Goal: Task Accomplishment & Management: Complete application form

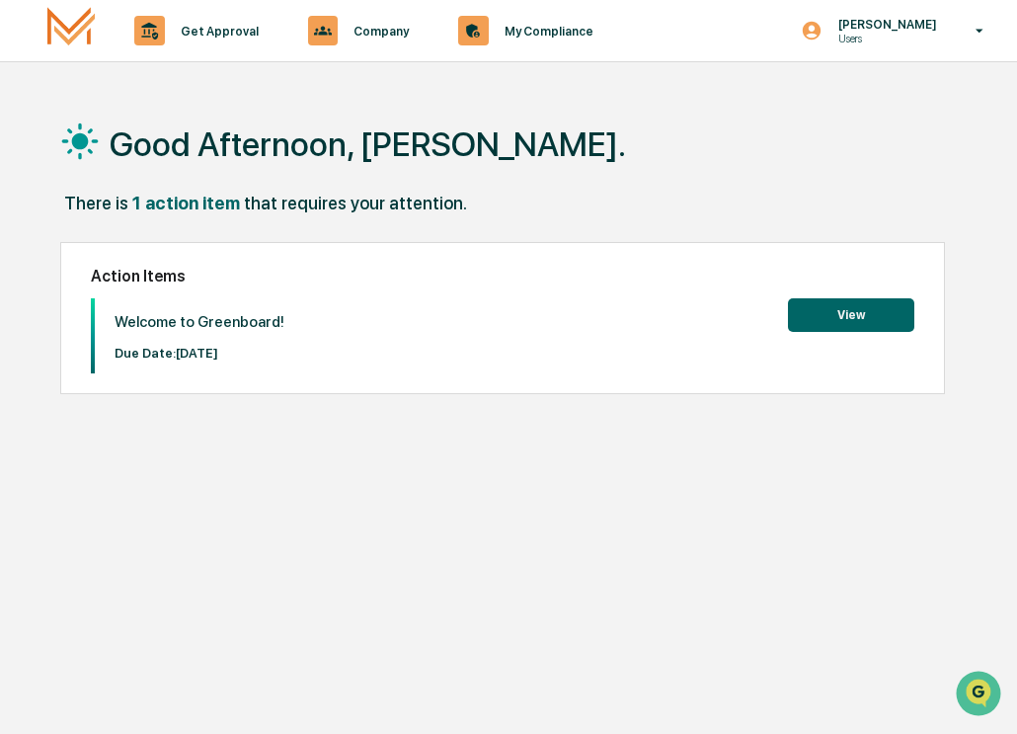
click at [827, 313] on button "View" at bounding box center [851, 315] width 126 height 34
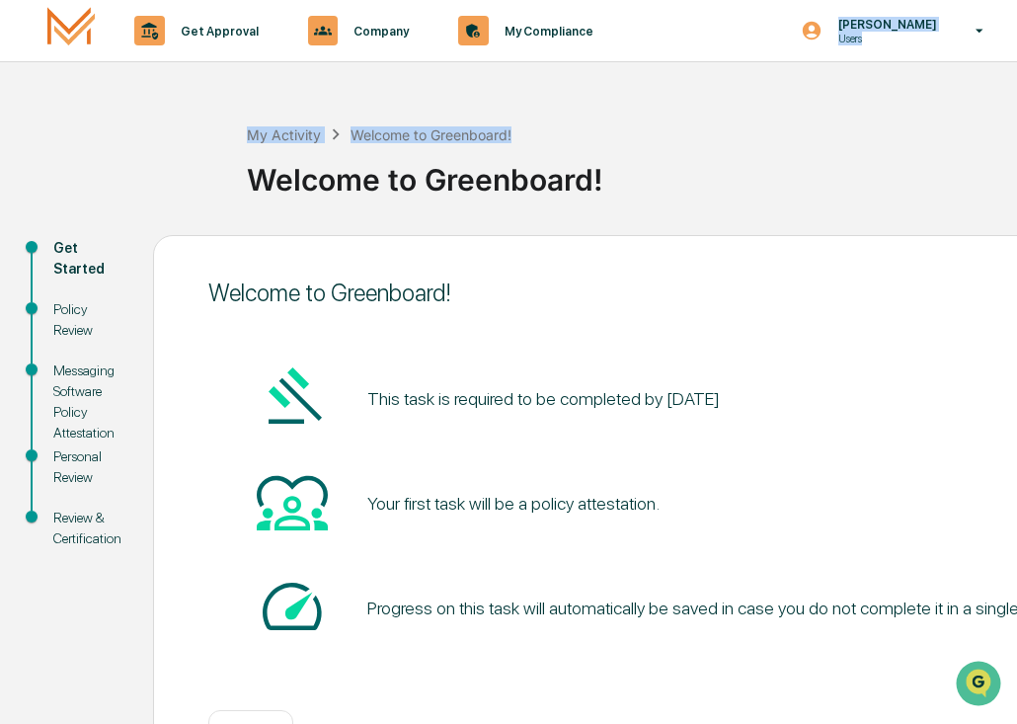
drag, startPoint x: 681, startPoint y: 27, endPoint x: 755, endPoint y: -37, distance: 97.4
click at [755, 0] on html "Get Approval Content & Transactions Company Policies & Documents My Compliance …" at bounding box center [508, 362] width 1017 height 724
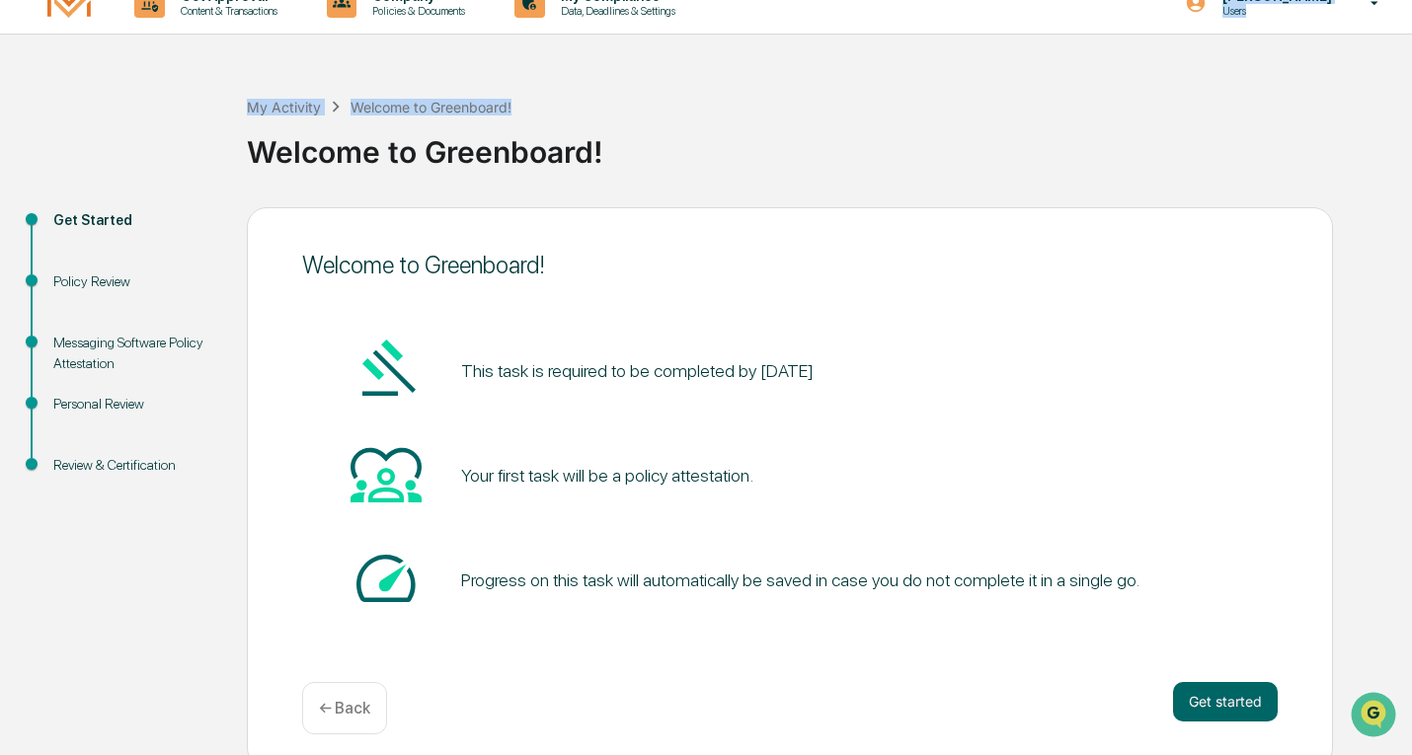
scroll to position [40, 0]
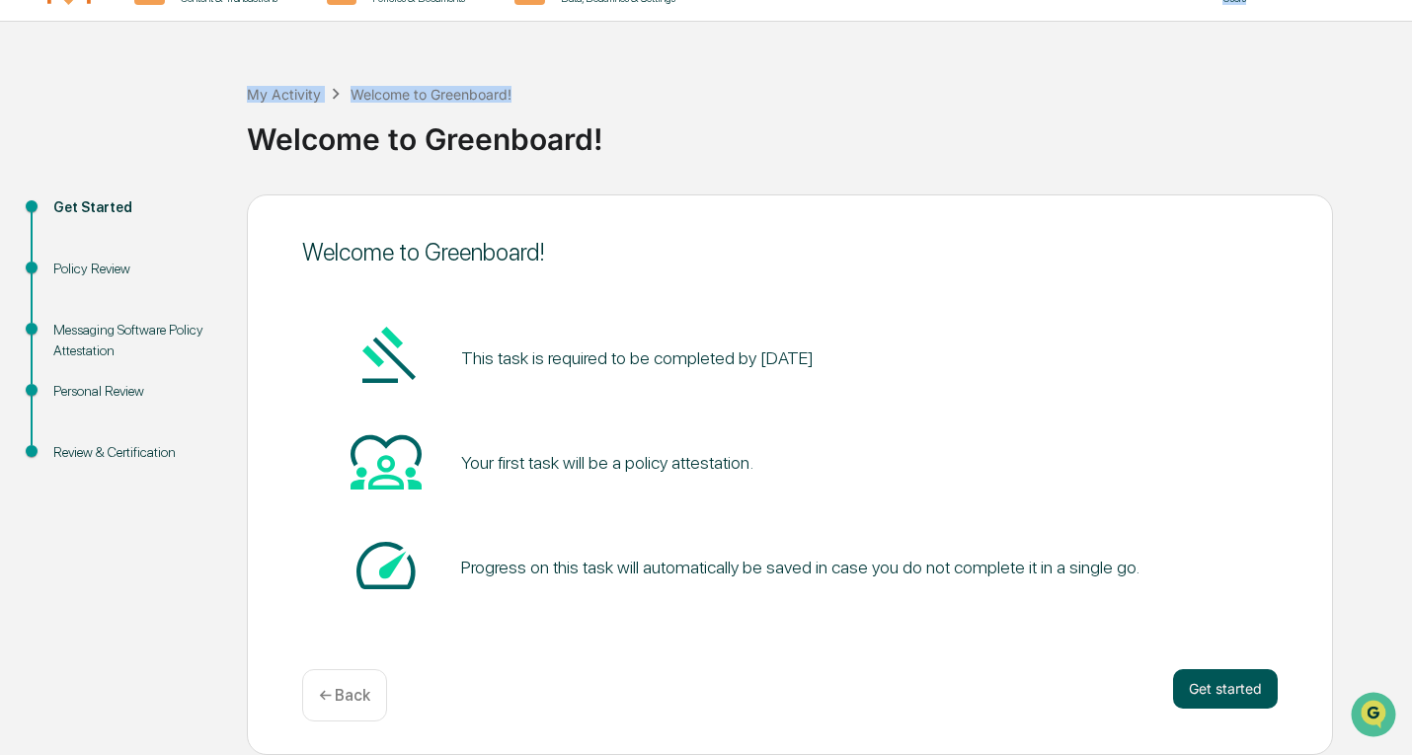
click at [1016, 680] on button "Get started" at bounding box center [1225, 690] width 105 height 40
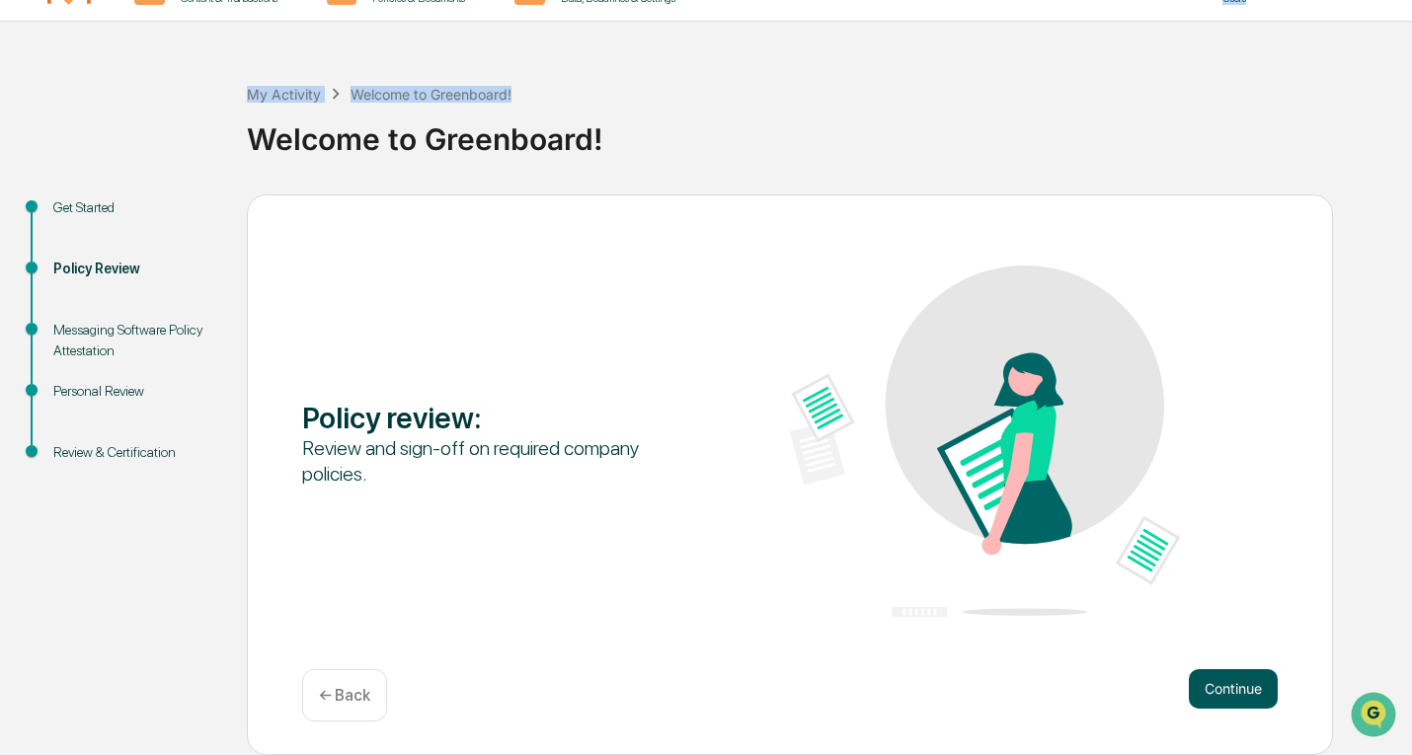
click at [1016, 676] on button "Continue" at bounding box center [1233, 690] width 89 height 40
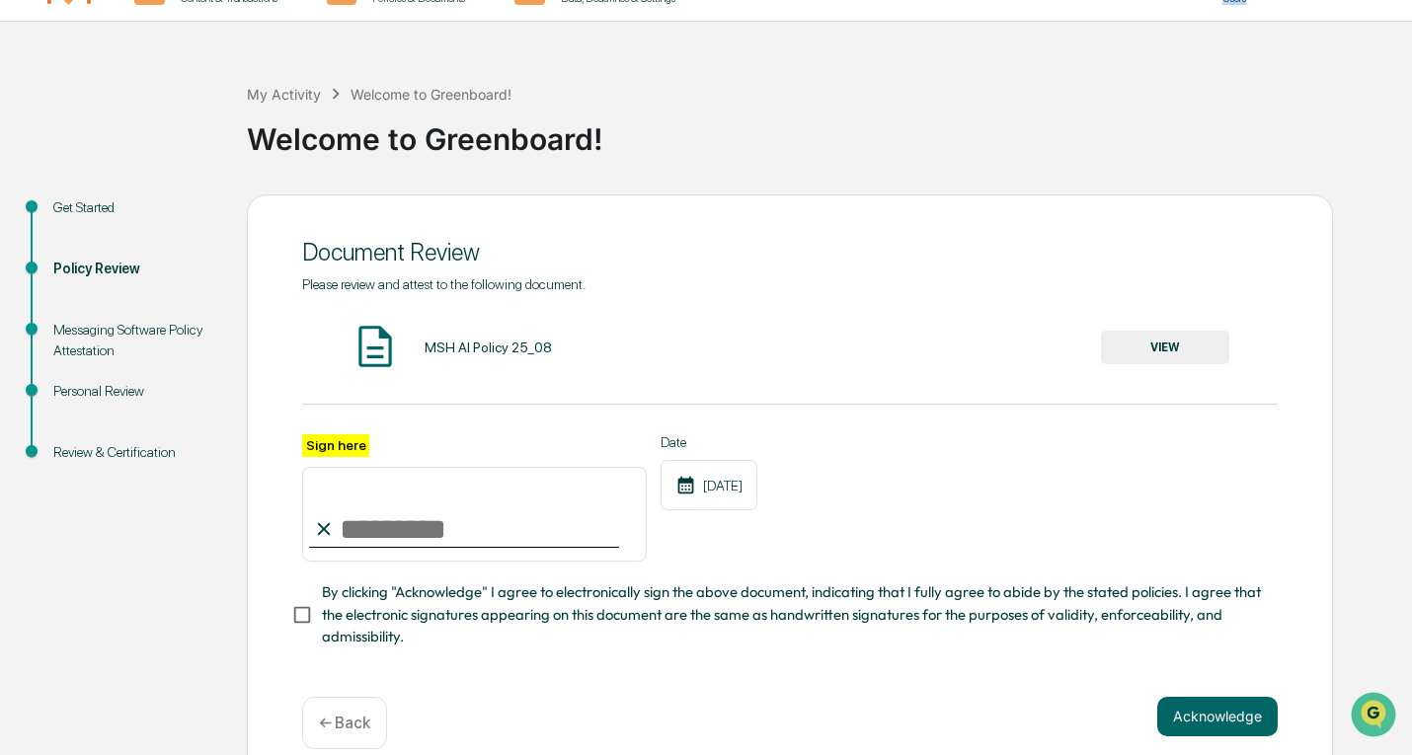
click at [1016, 344] on button "VIEW" at bounding box center [1165, 348] width 128 height 34
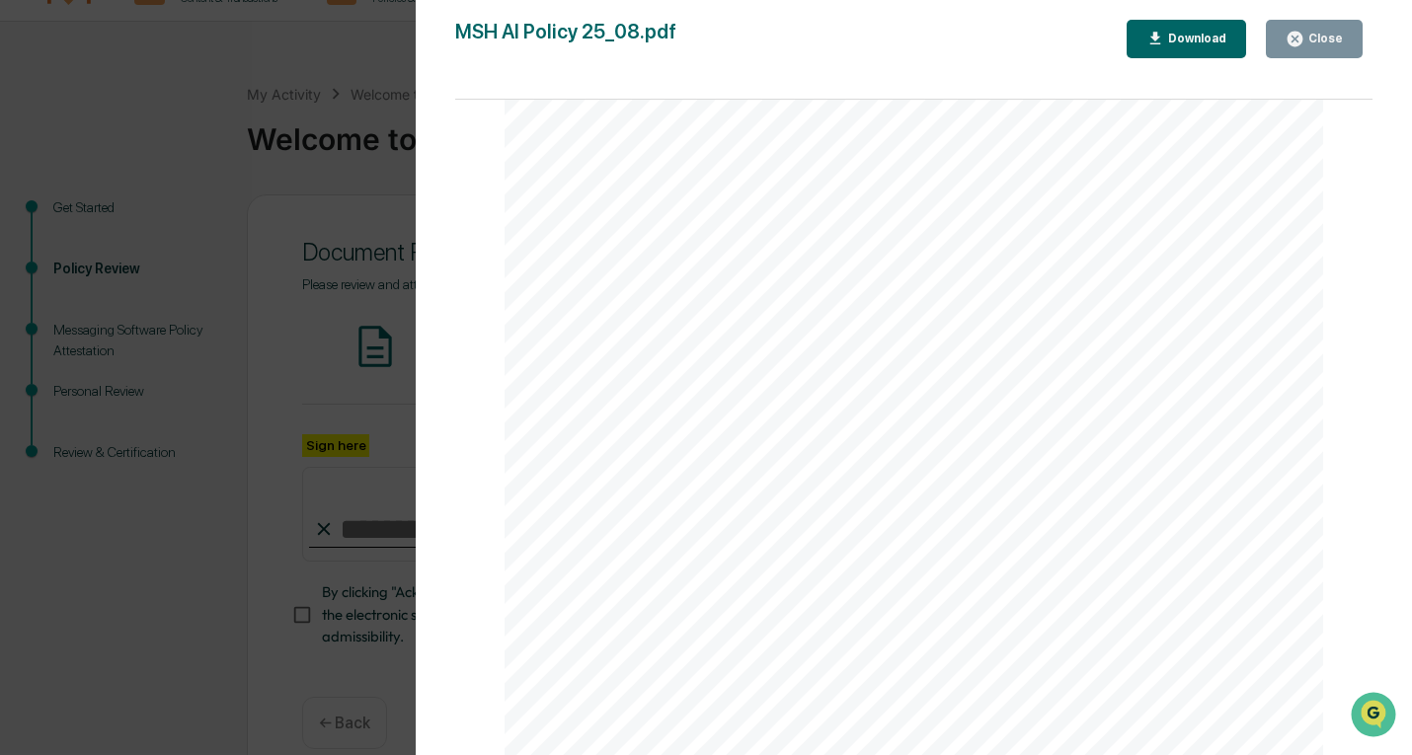
scroll to position [2701, 0]
click at [1016, 28] on button "Close" at bounding box center [1314, 39] width 97 height 39
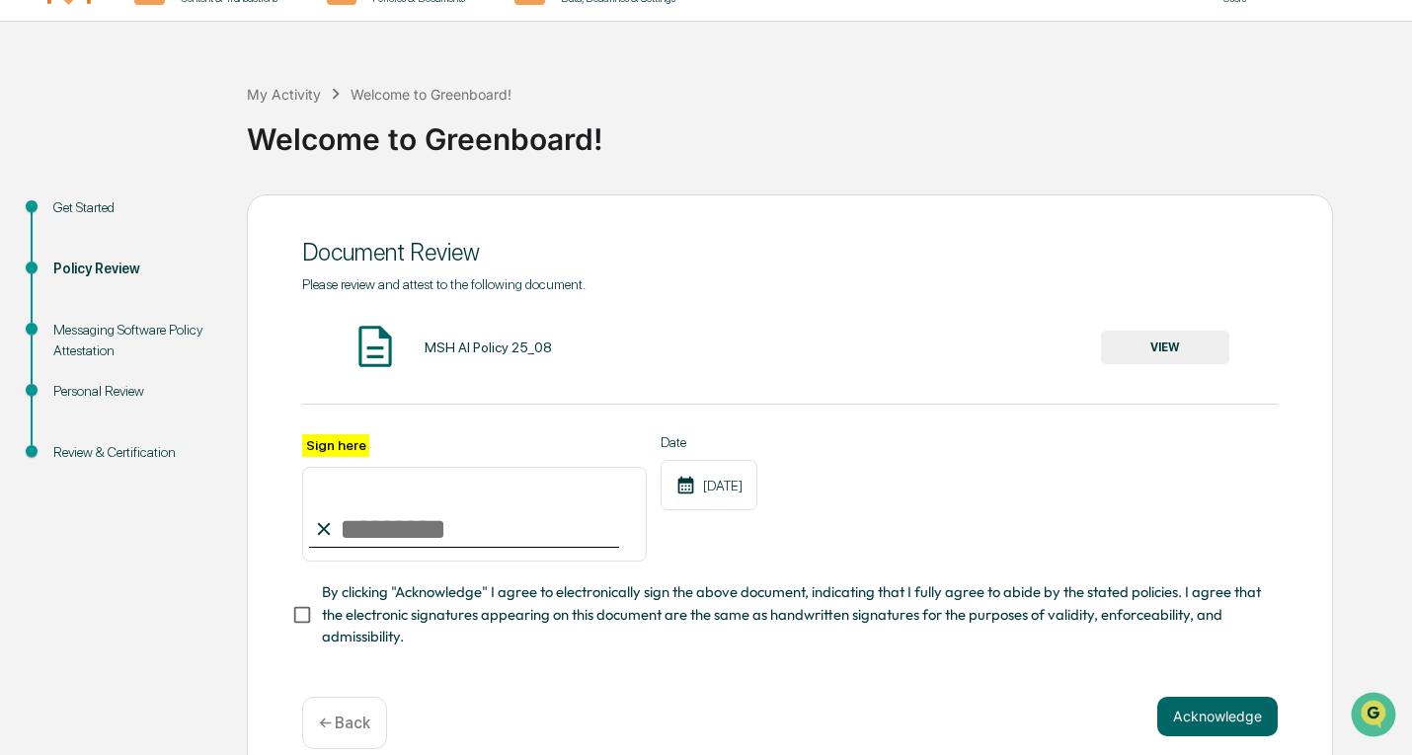
click at [446, 531] on input "Sign here" at bounding box center [474, 514] width 345 height 95
type input "**********"
click at [1016, 719] on button "Acknowledge" at bounding box center [1217, 717] width 120 height 40
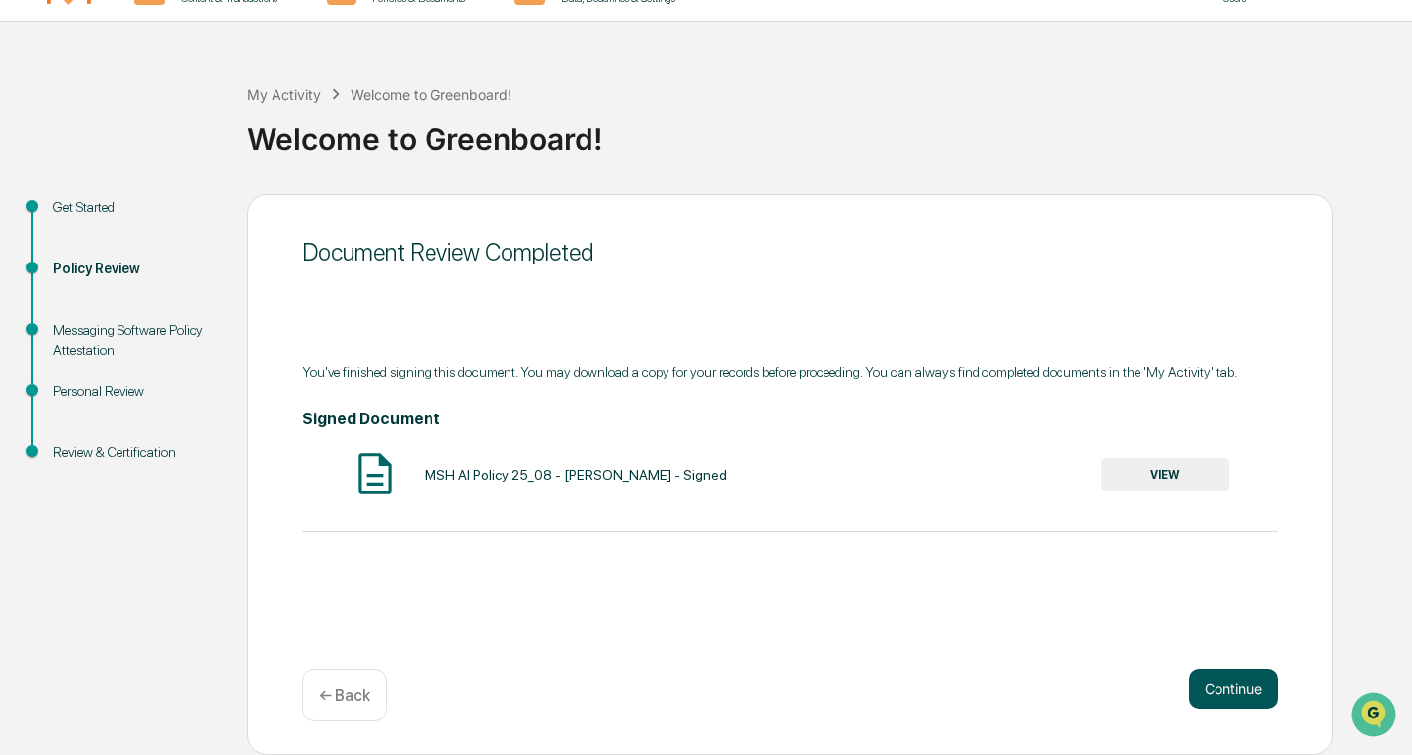
click at [1016, 685] on button "Continue" at bounding box center [1233, 690] width 89 height 40
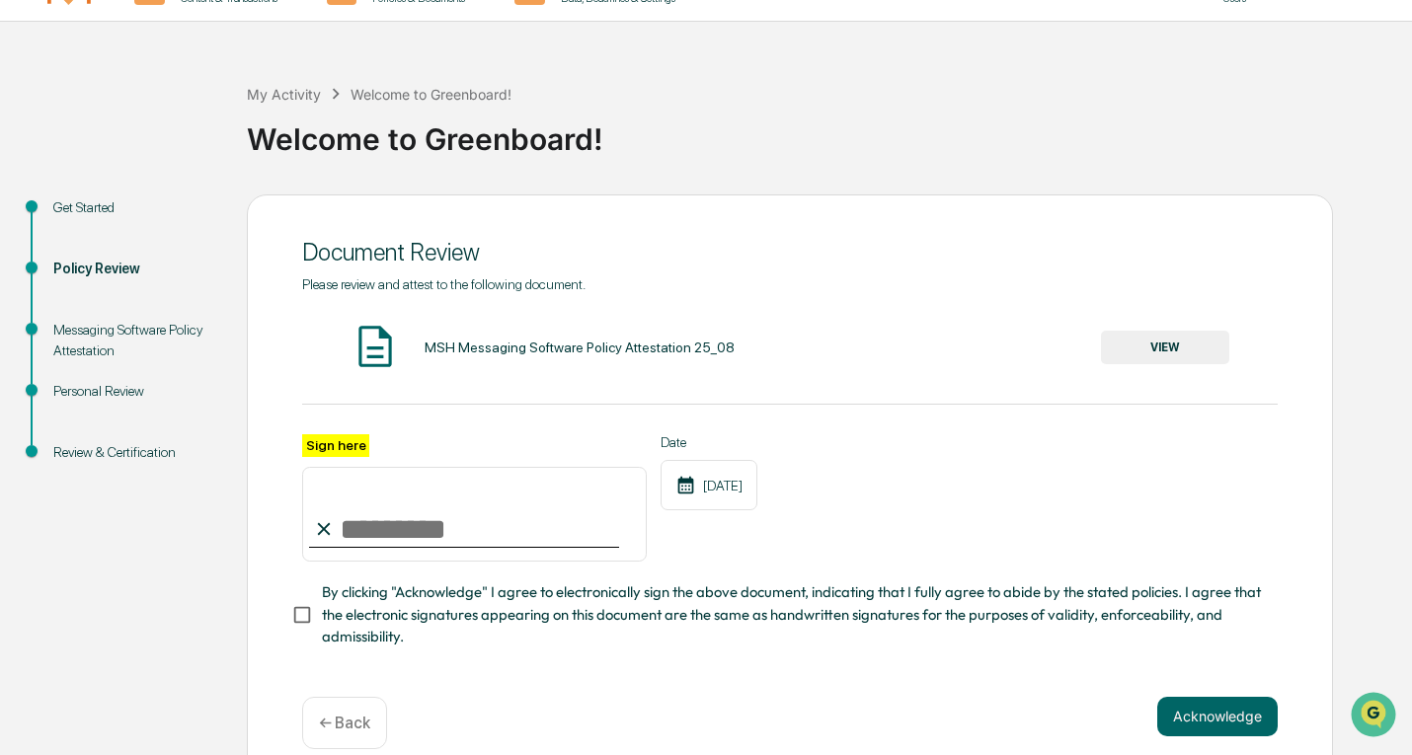
click at [1016, 353] on button "VIEW" at bounding box center [1165, 348] width 128 height 34
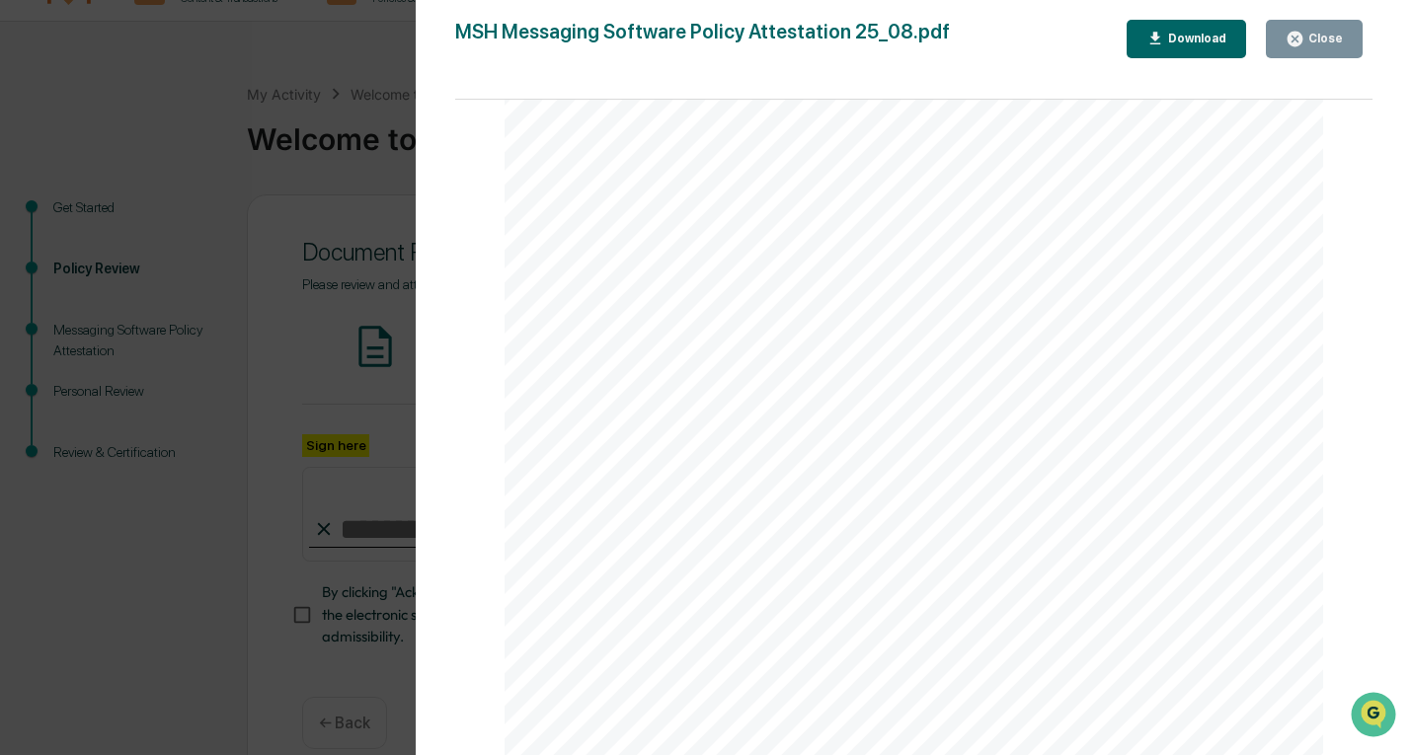
click at [670, 401] on div "Messaging Software Policy Attestation [PERSON_NAME] & Co., Member FINRA/SIPC Pa…" at bounding box center [915, 226] width 820 height 1060
click at [1016, 43] on button "Close" at bounding box center [1314, 39] width 97 height 39
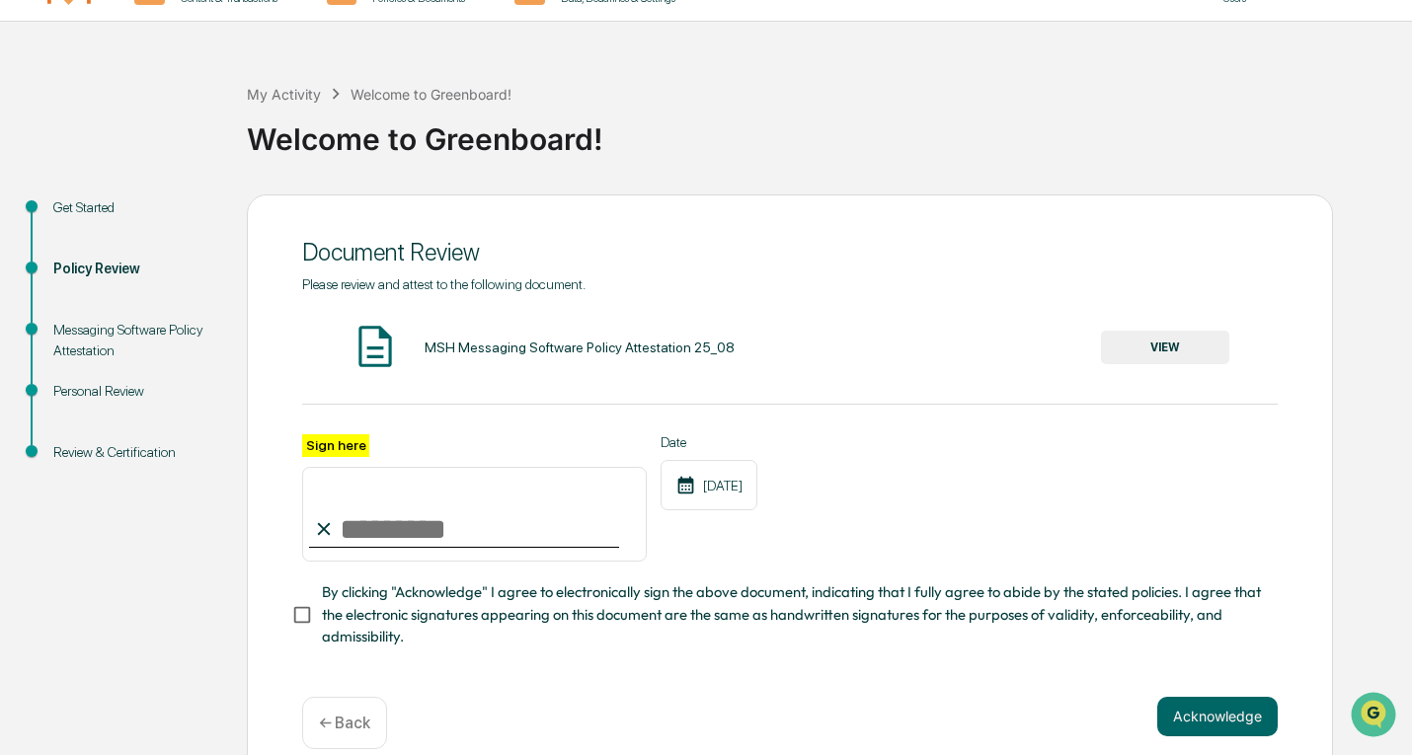
click at [465, 517] on input "Sign here" at bounding box center [474, 514] width 345 height 95
type input "**********"
click at [1016, 719] on button "Acknowledge" at bounding box center [1217, 717] width 120 height 40
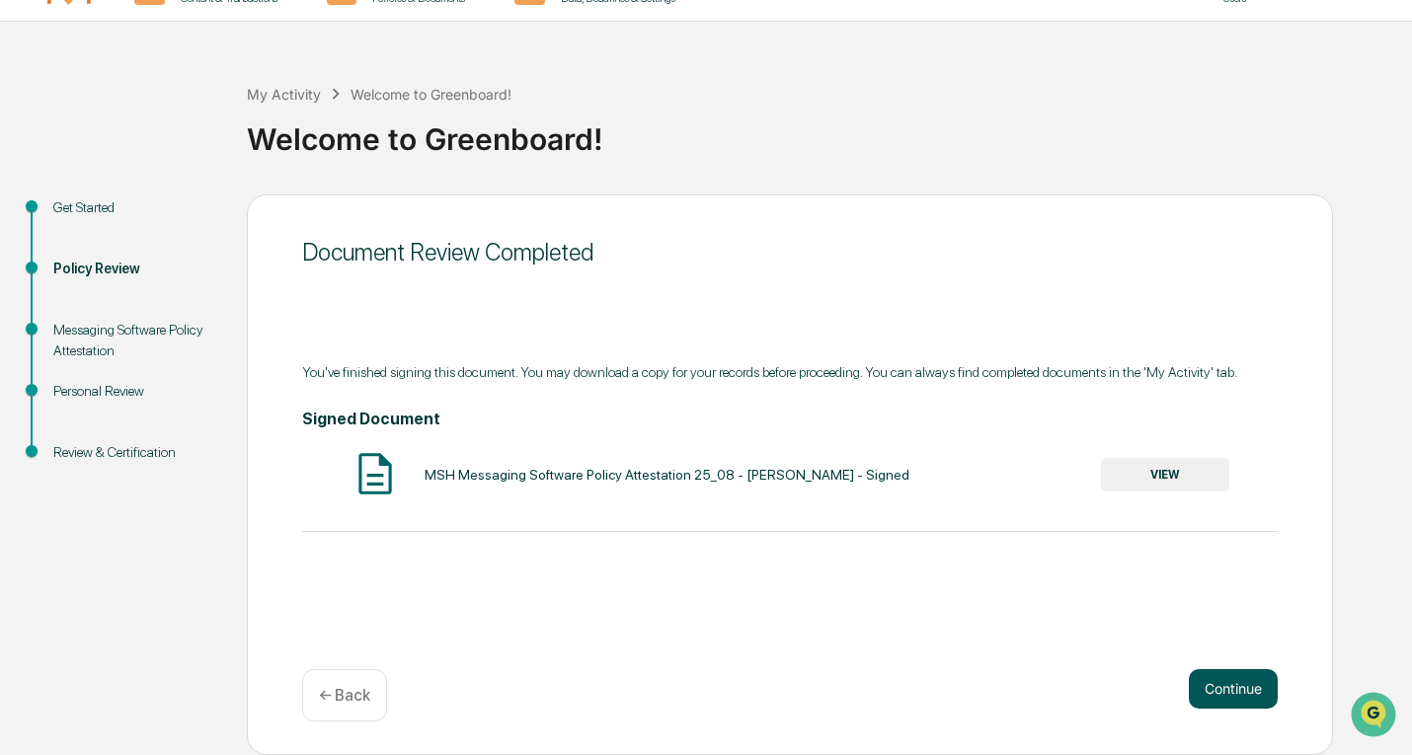
click at [1016, 687] on button "Continue" at bounding box center [1233, 690] width 89 height 40
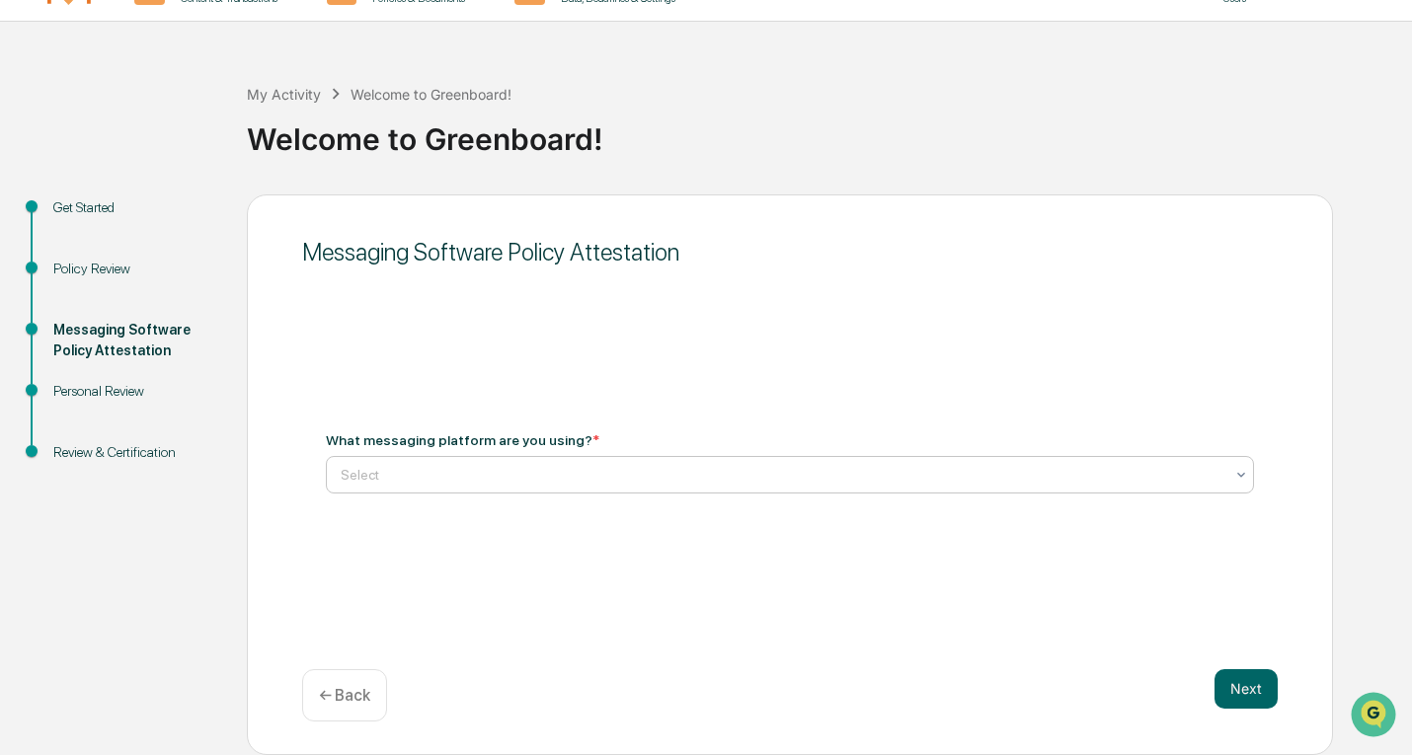
click at [630, 458] on div "Select" at bounding box center [790, 475] width 928 height 38
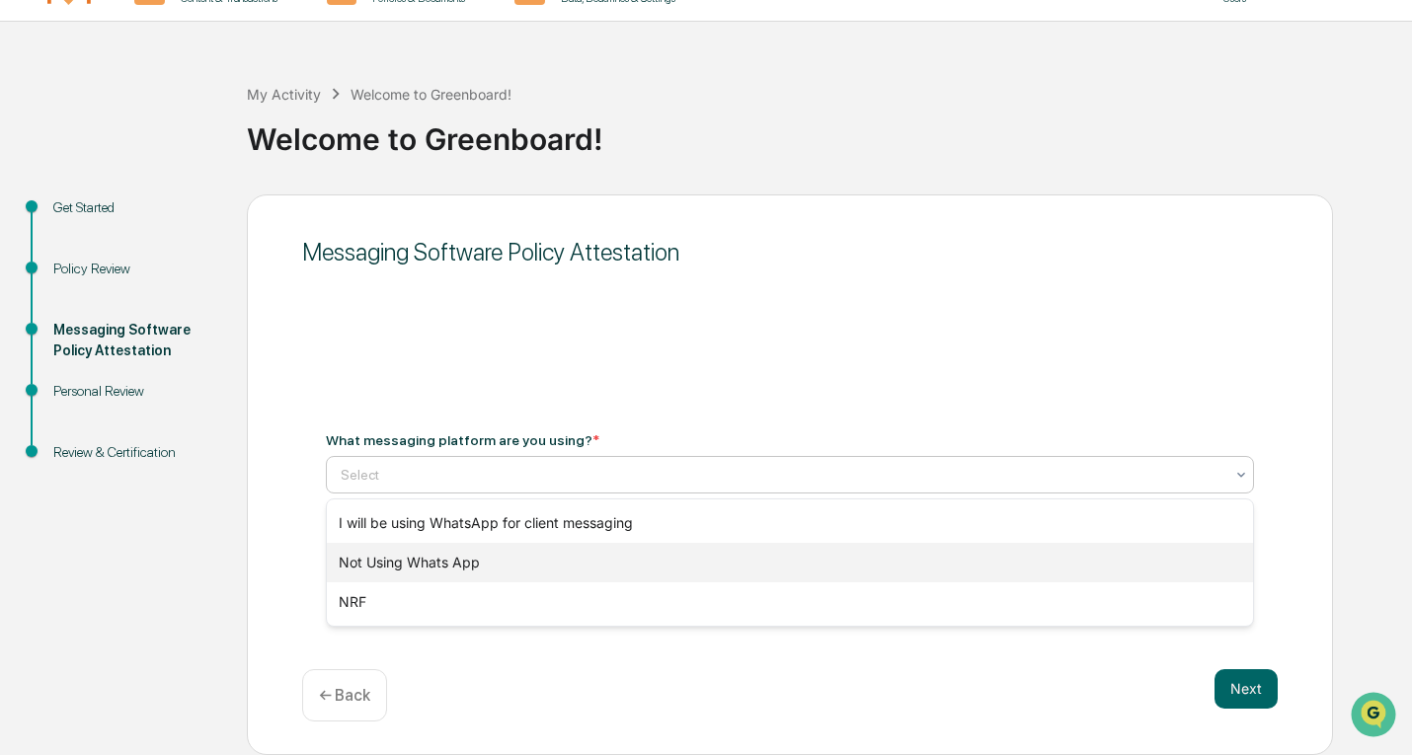
click at [501, 555] on div "Not Using Whats App" at bounding box center [790, 563] width 926 height 40
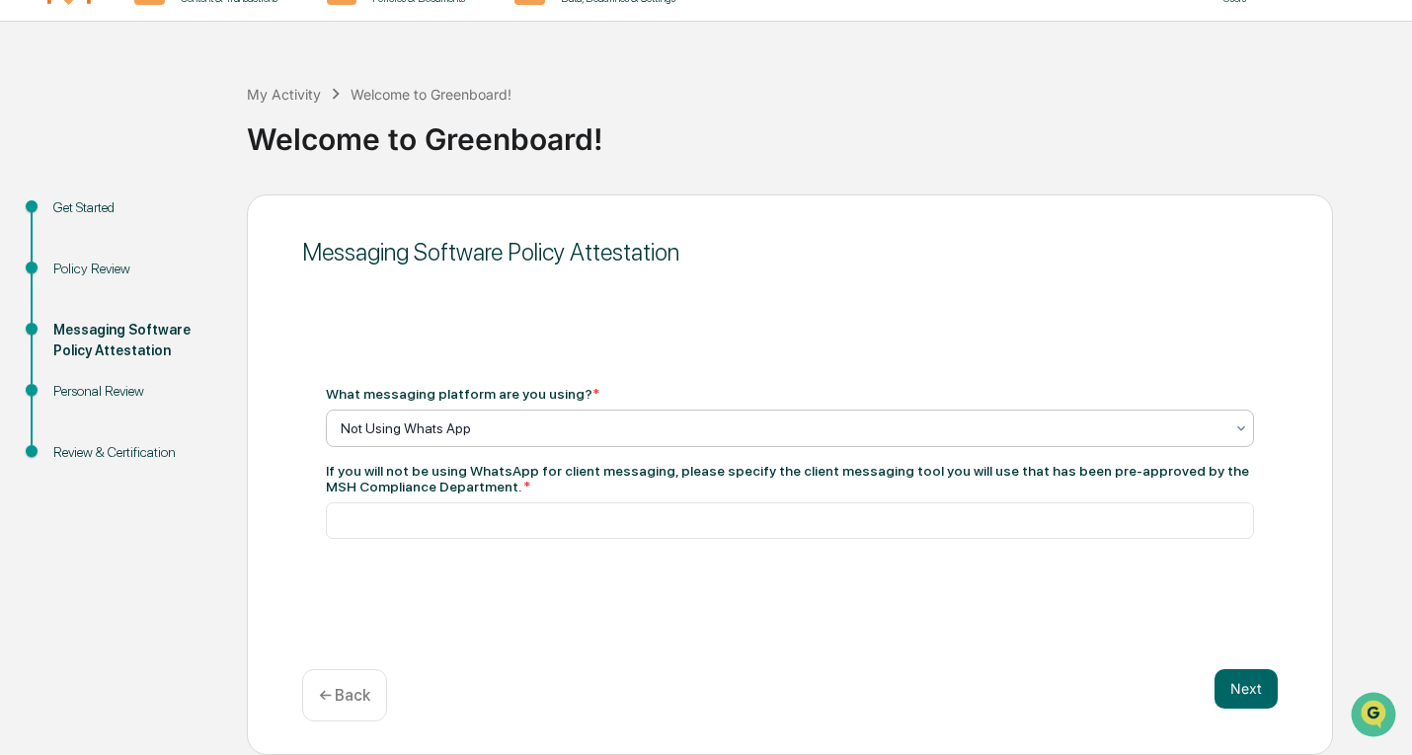
click at [964, 425] on div at bounding box center [782, 429] width 883 height 20
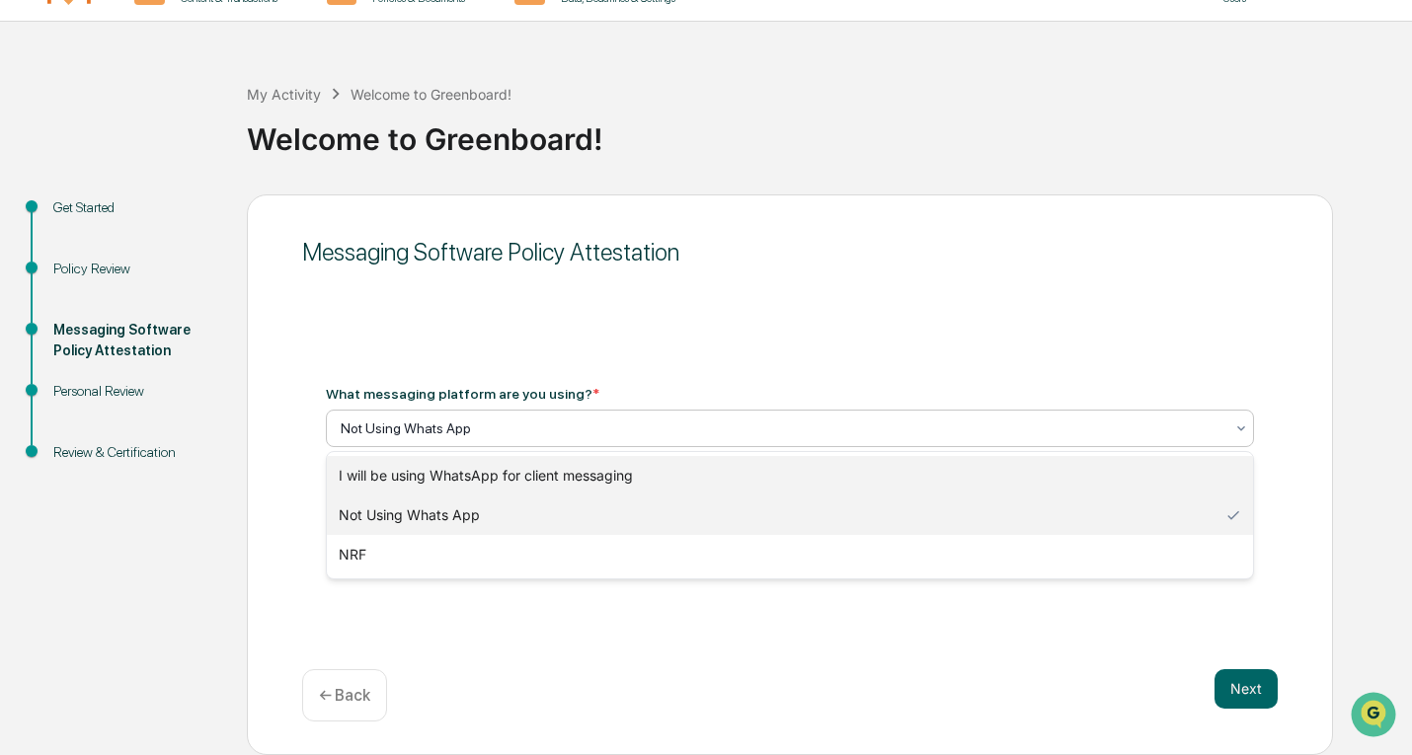
click at [722, 479] on div "I will be using WhatsApp for client messaging" at bounding box center [790, 476] width 926 height 40
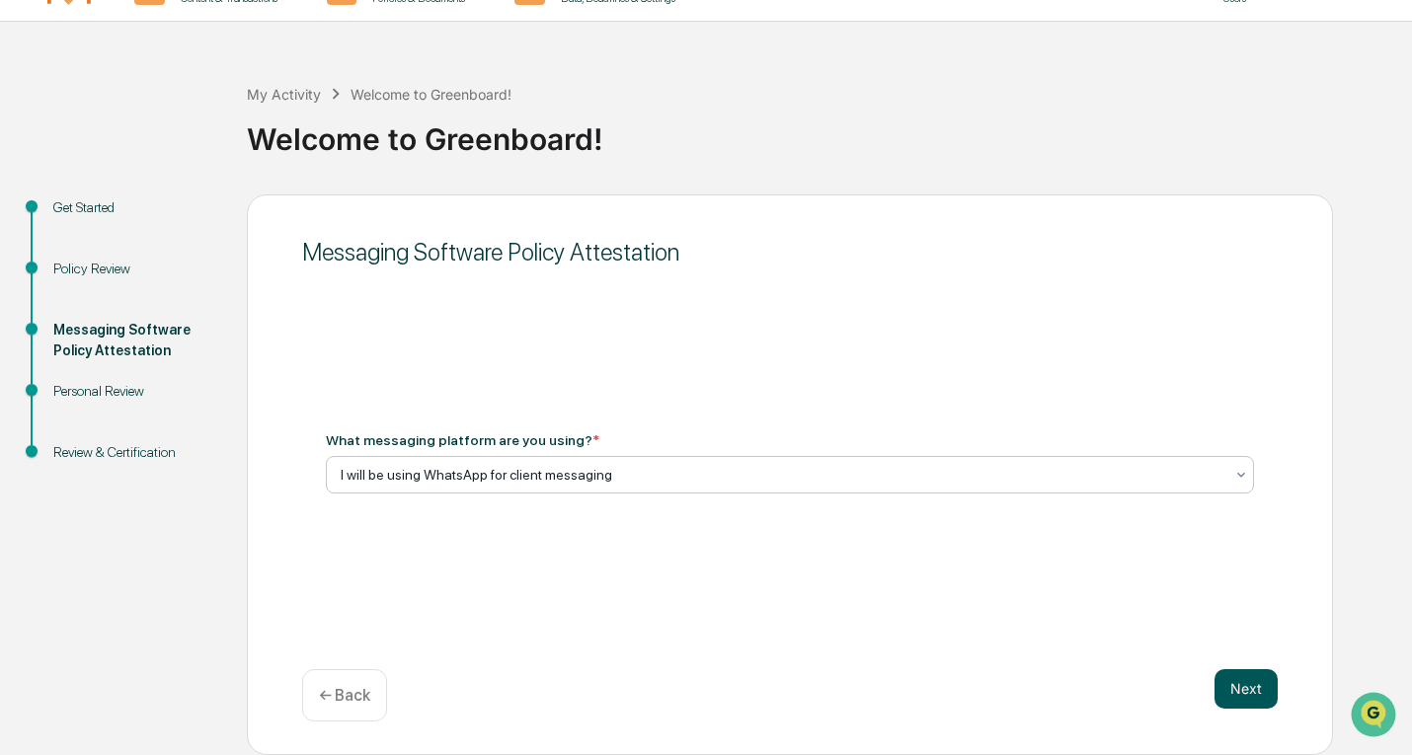
click at [1016, 681] on button "Next" at bounding box center [1246, 690] width 63 height 40
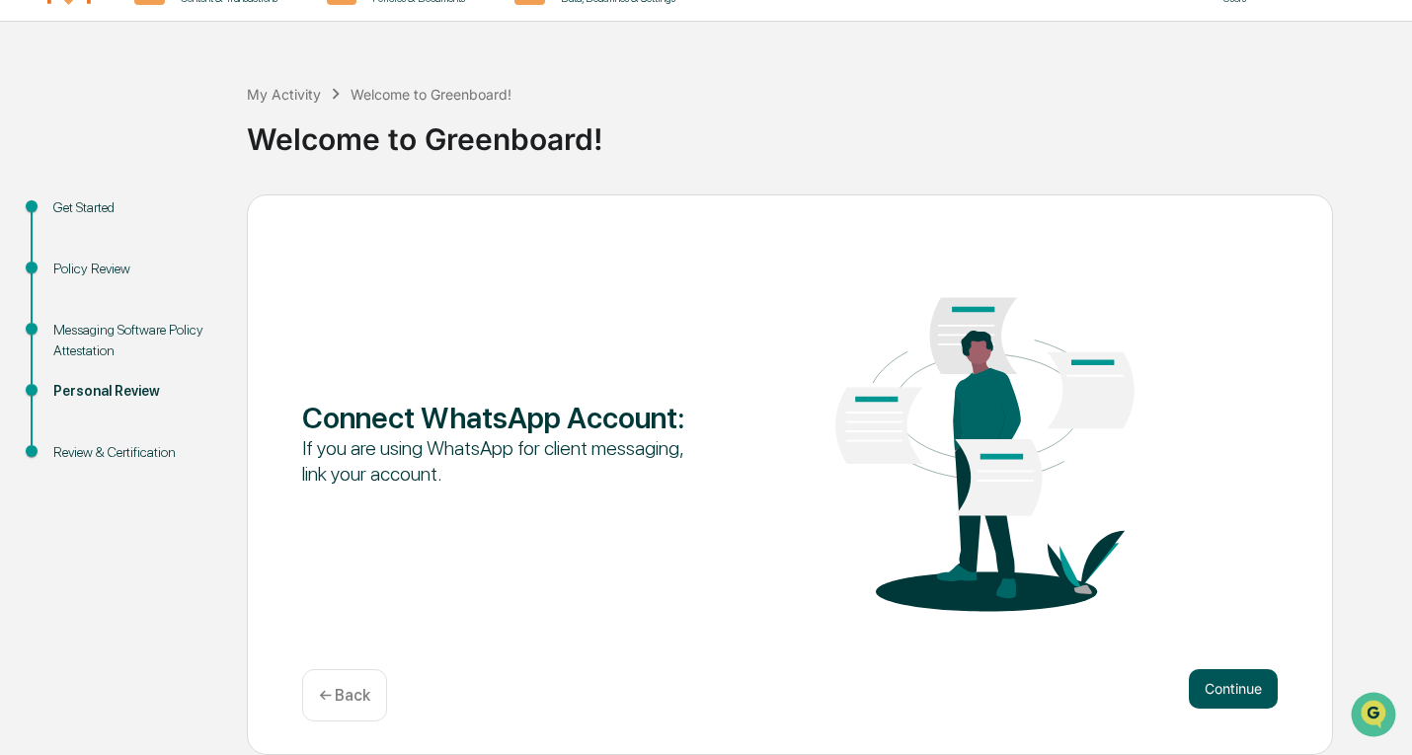
click at [1016, 686] on button "Continue" at bounding box center [1233, 690] width 89 height 40
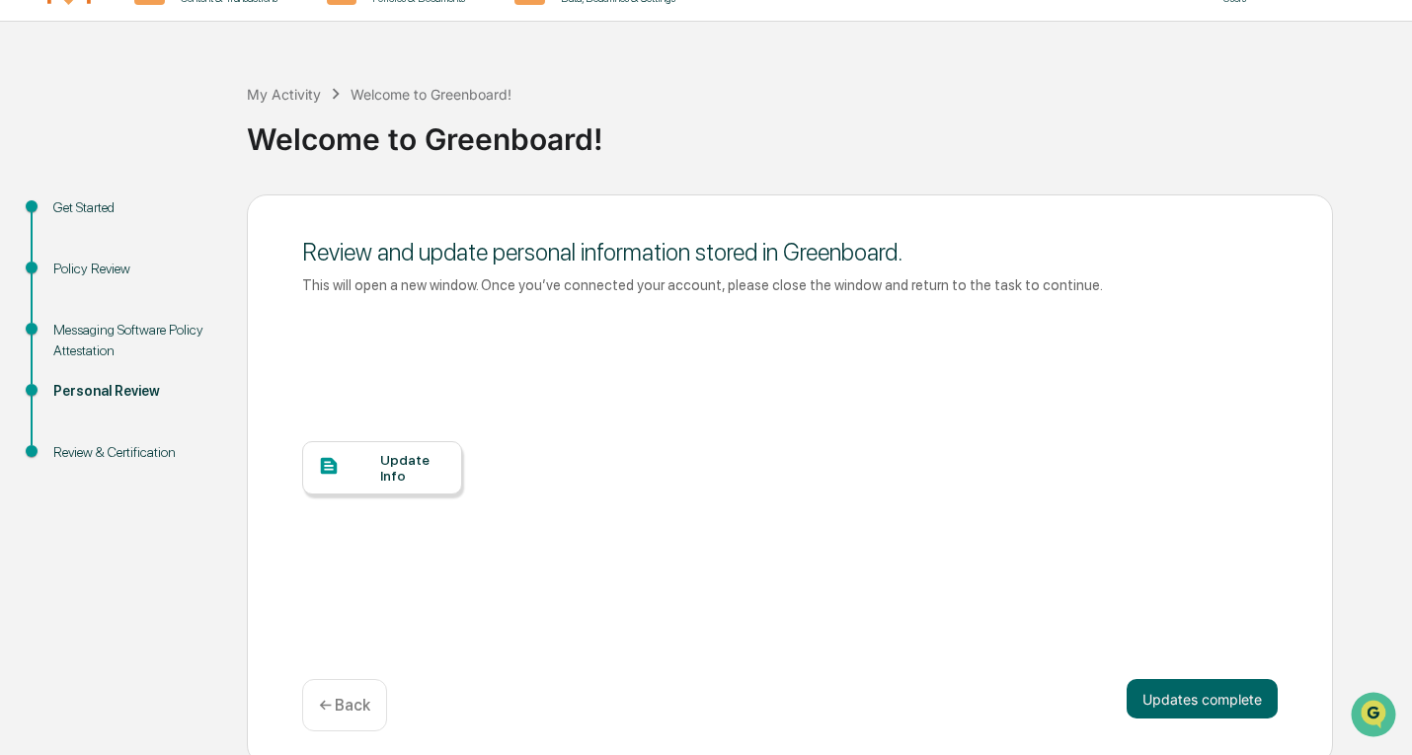
click at [412, 454] on div "Update Info" at bounding box center [413, 468] width 66 height 32
click at [1016, 689] on button "Updates complete" at bounding box center [1202, 699] width 151 height 40
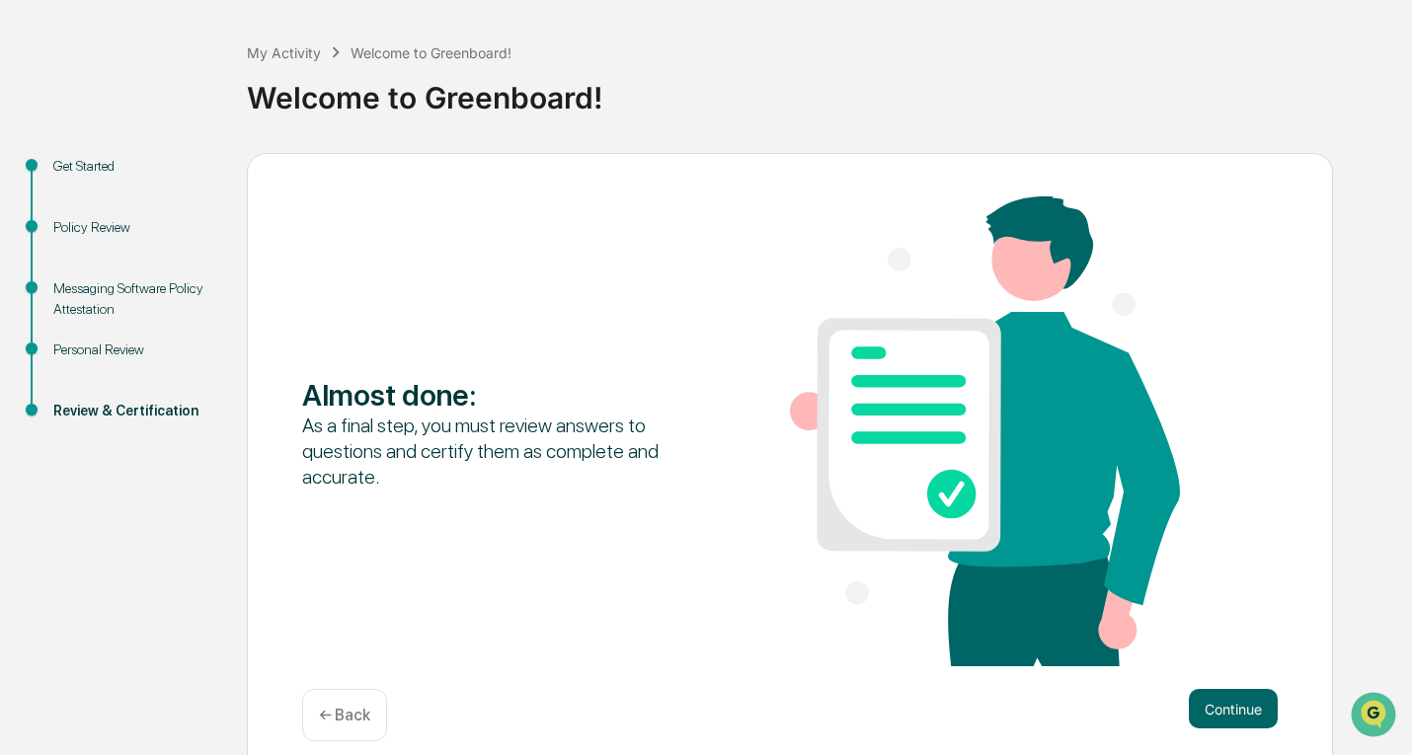
scroll to position [103, 0]
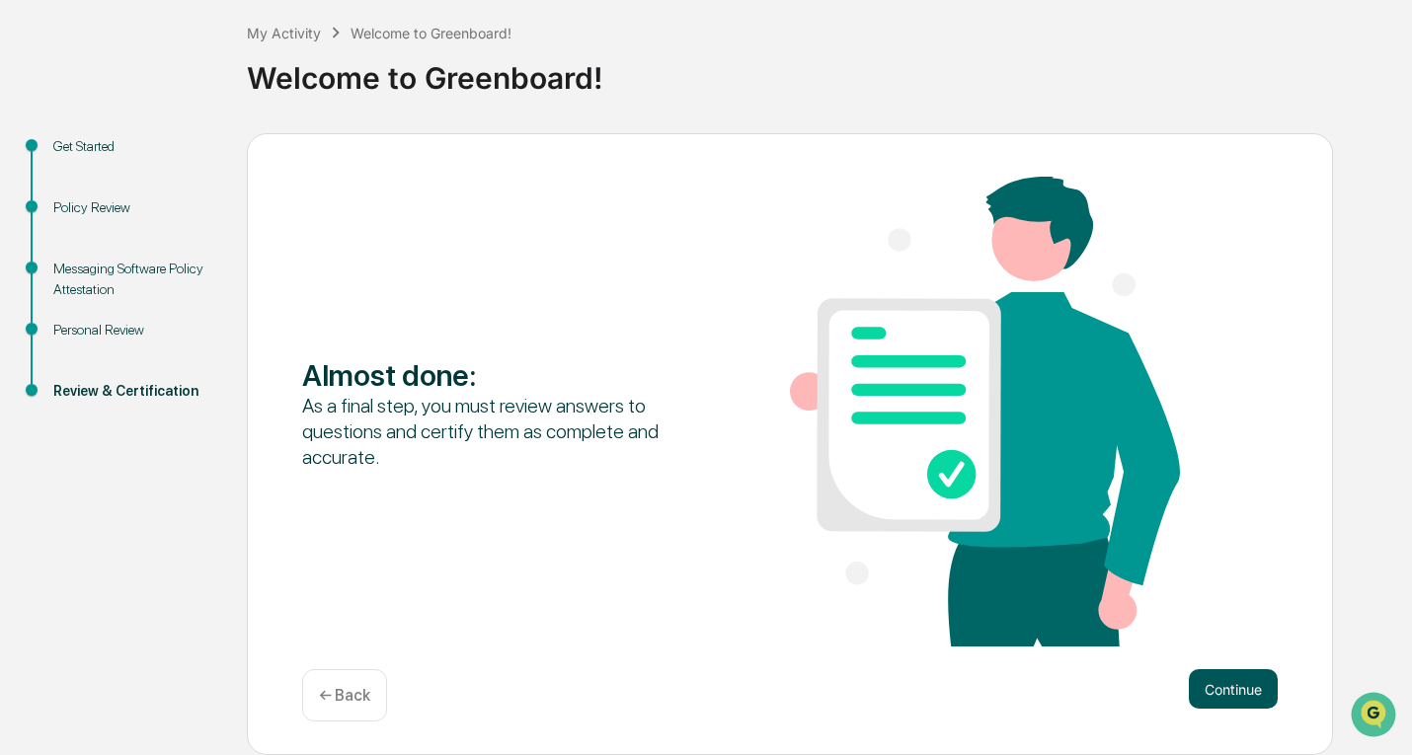
click at [1016, 699] on button "Continue" at bounding box center [1233, 690] width 89 height 40
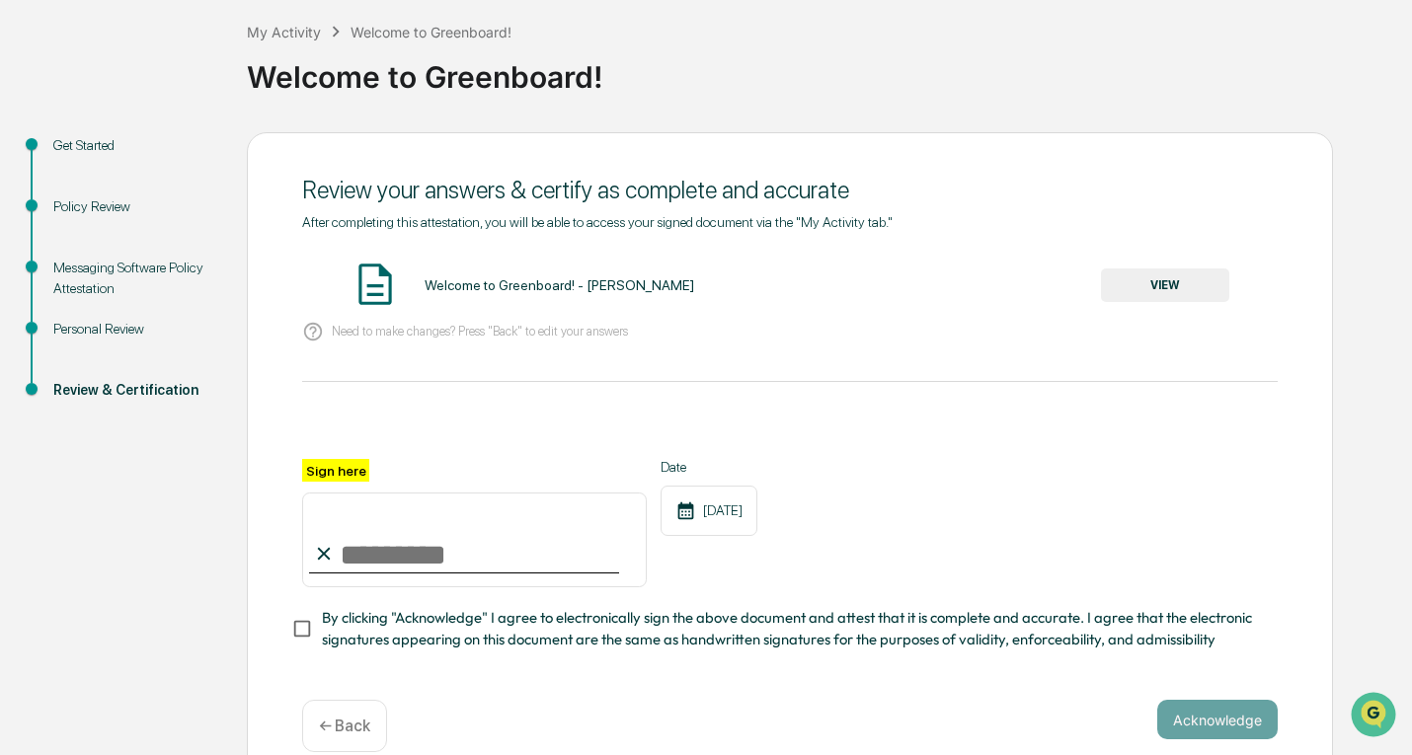
click at [1016, 286] on button "VIEW" at bounding box center [1165, 286] width 128 height 34
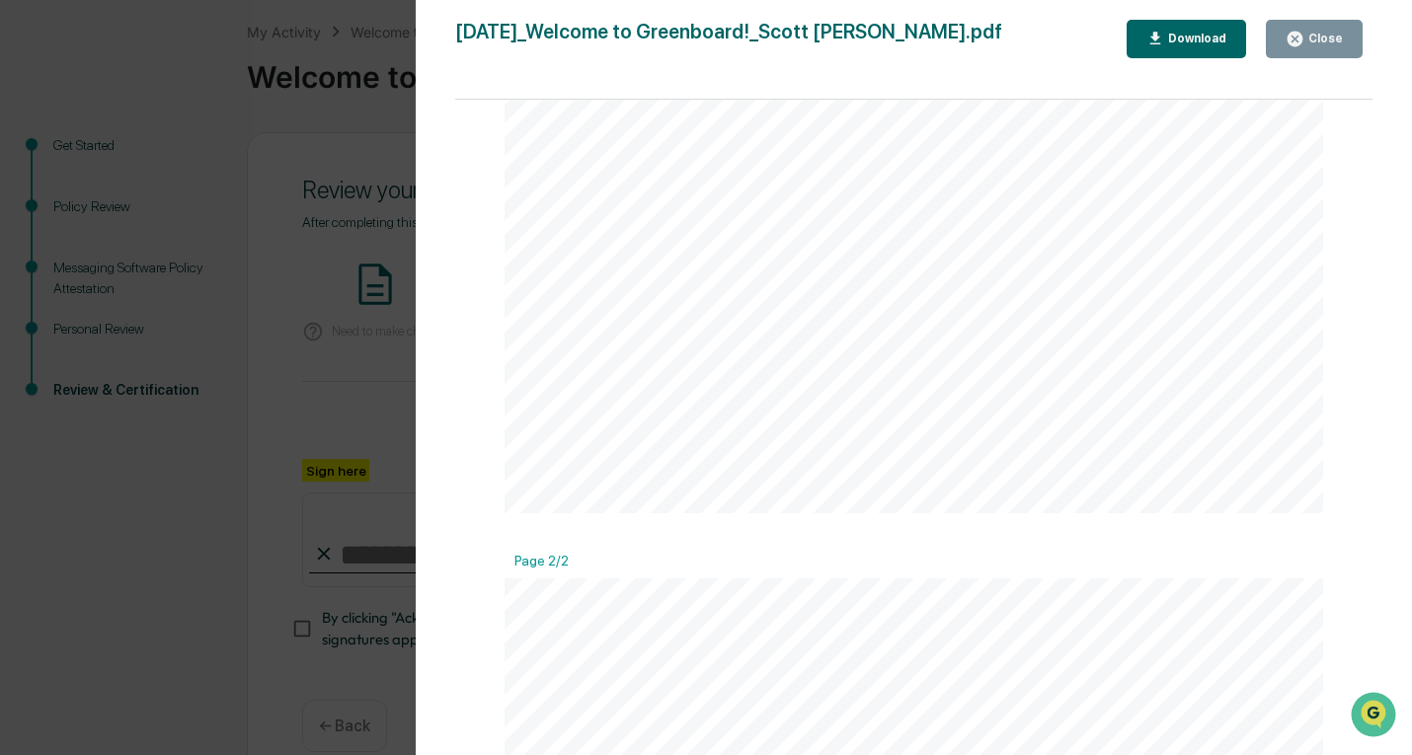
scroll to position [0, 0]
click at [1016, 27] on button "Close" at bounding box center [1314, 39] width 97 height 39
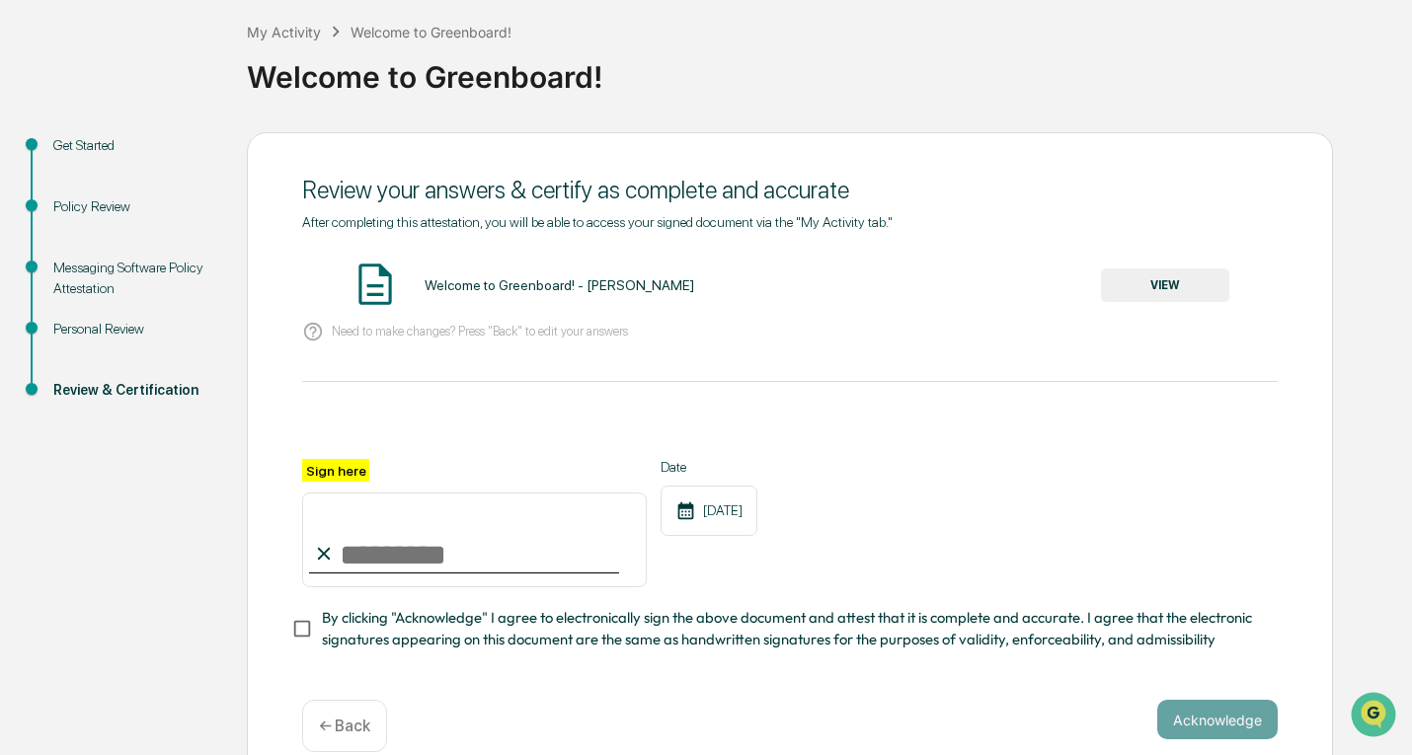
click at [423, 547] on input "Sign here" at bounding box center [474, 540] width 345 height 95
type input "**********"
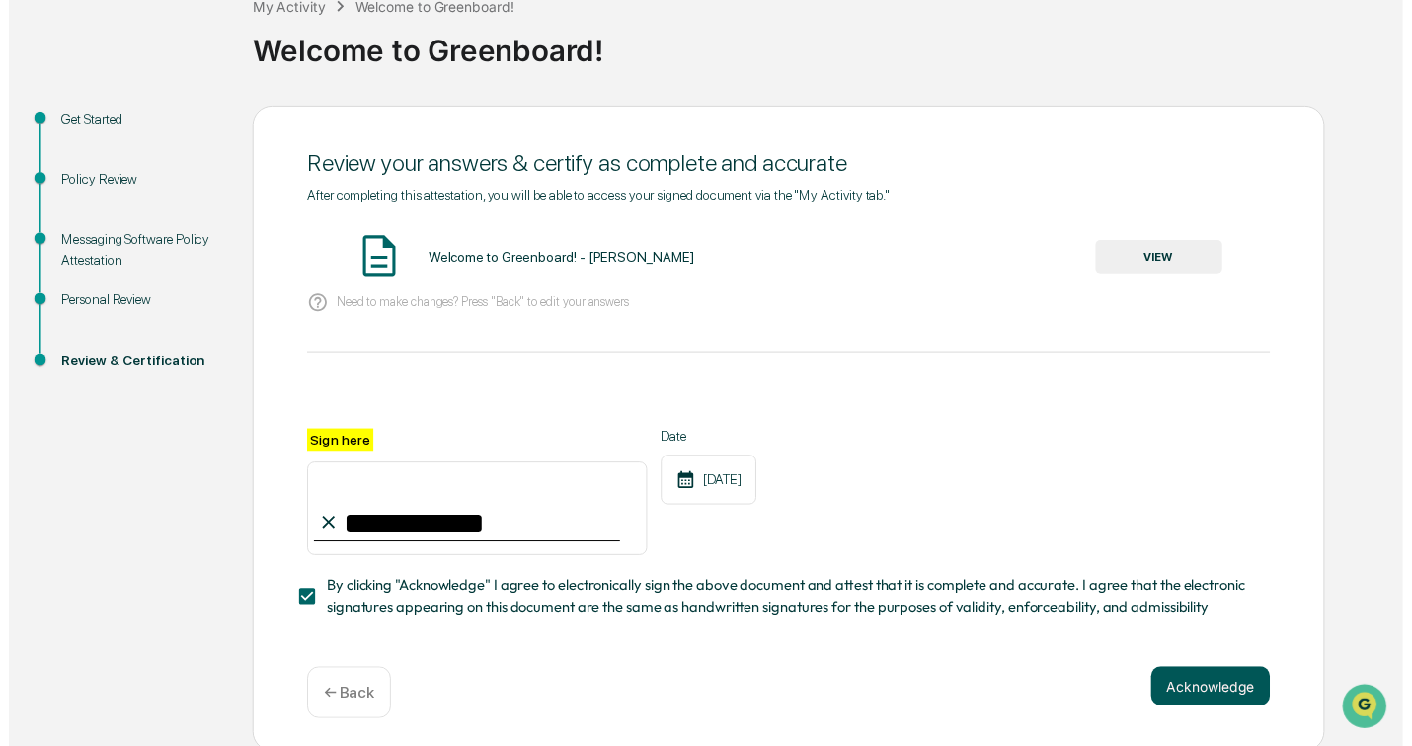
scroll to position [142, 0]
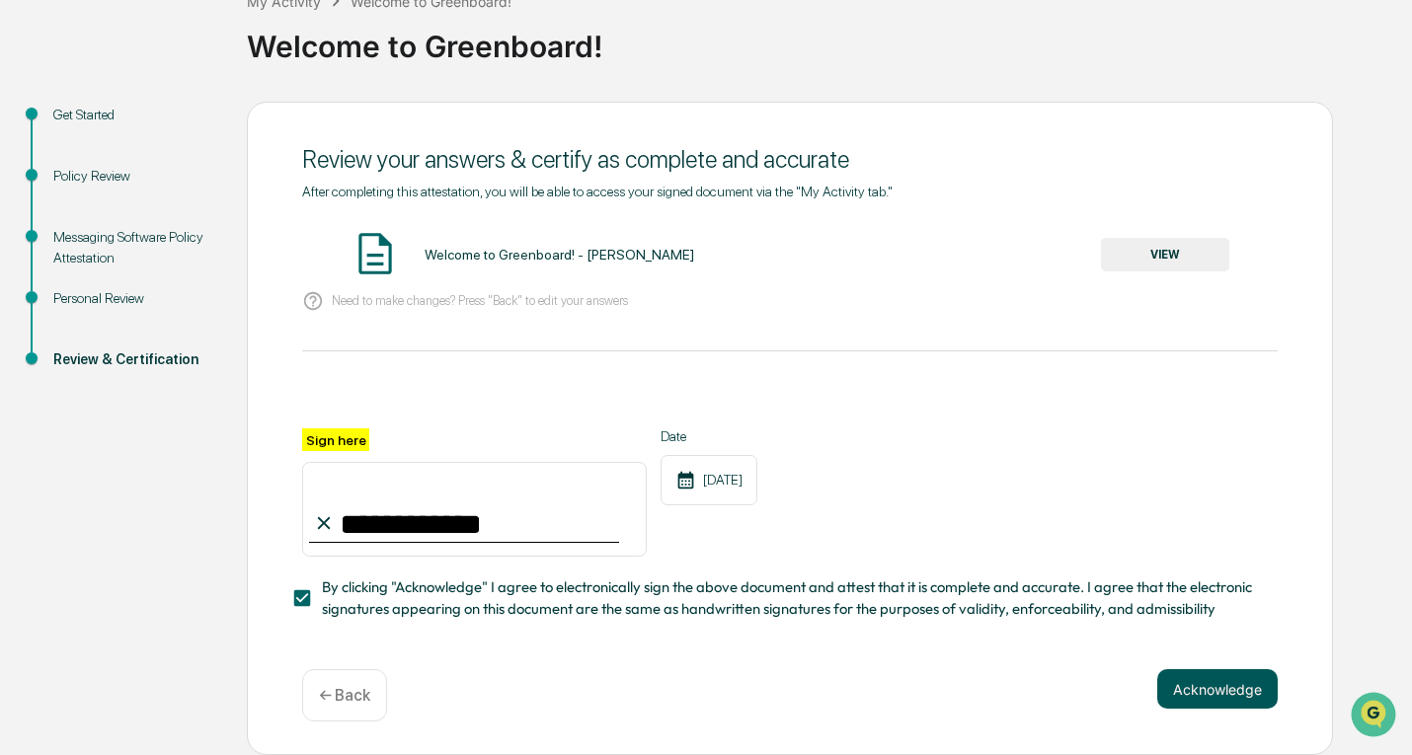
click at [1016, 695] on button "Acknowledge" at bounding box center [1217, 690] width 120 height 40
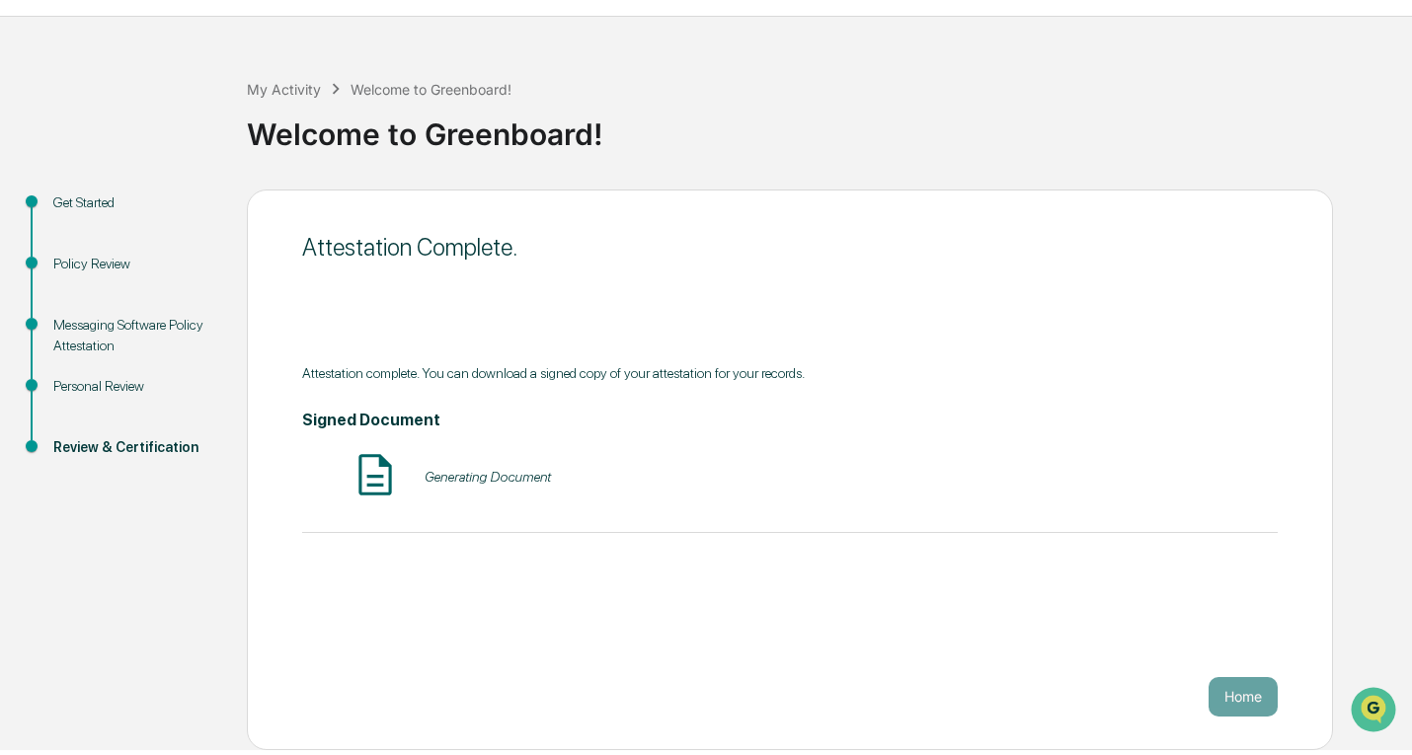
scroll to position [40, 0]
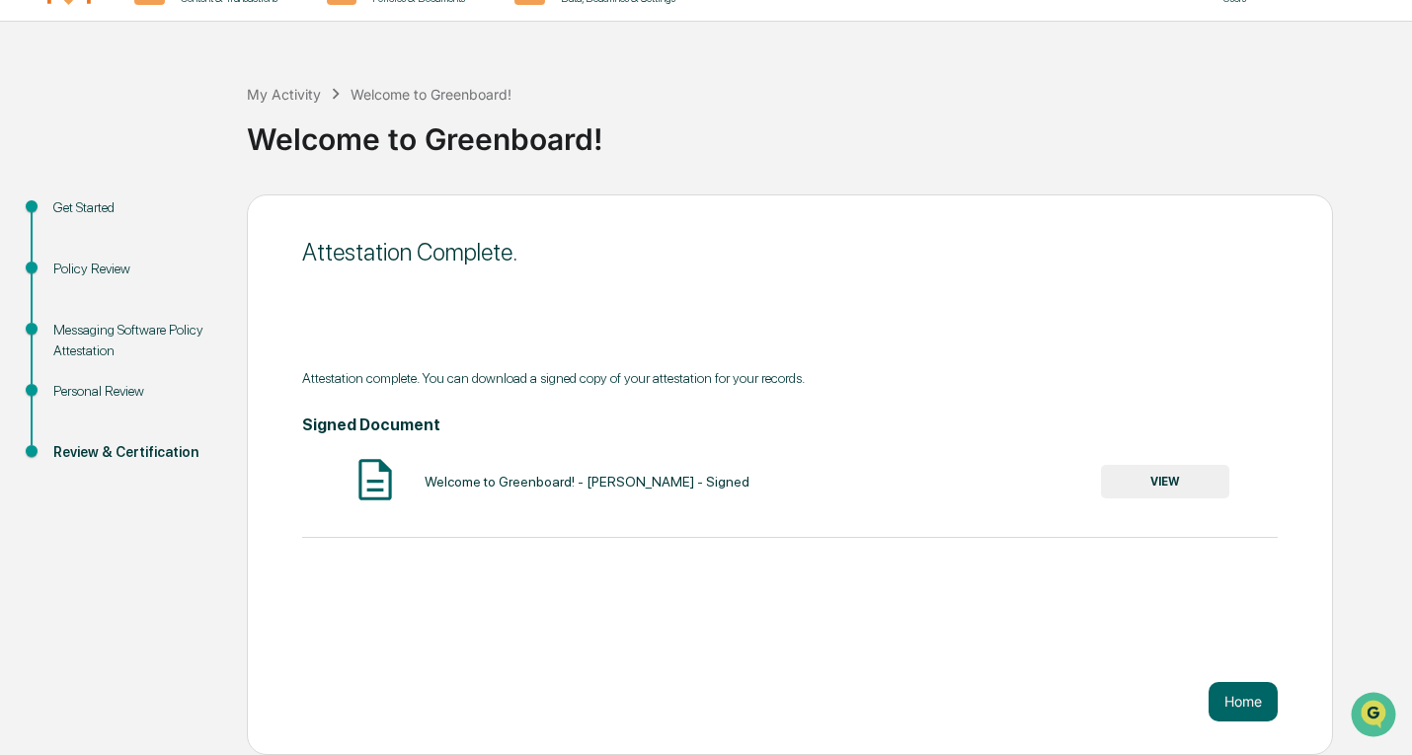
click at [1016, 695] on button "Home" at bounding box center [1243, 702] width 69 height 40
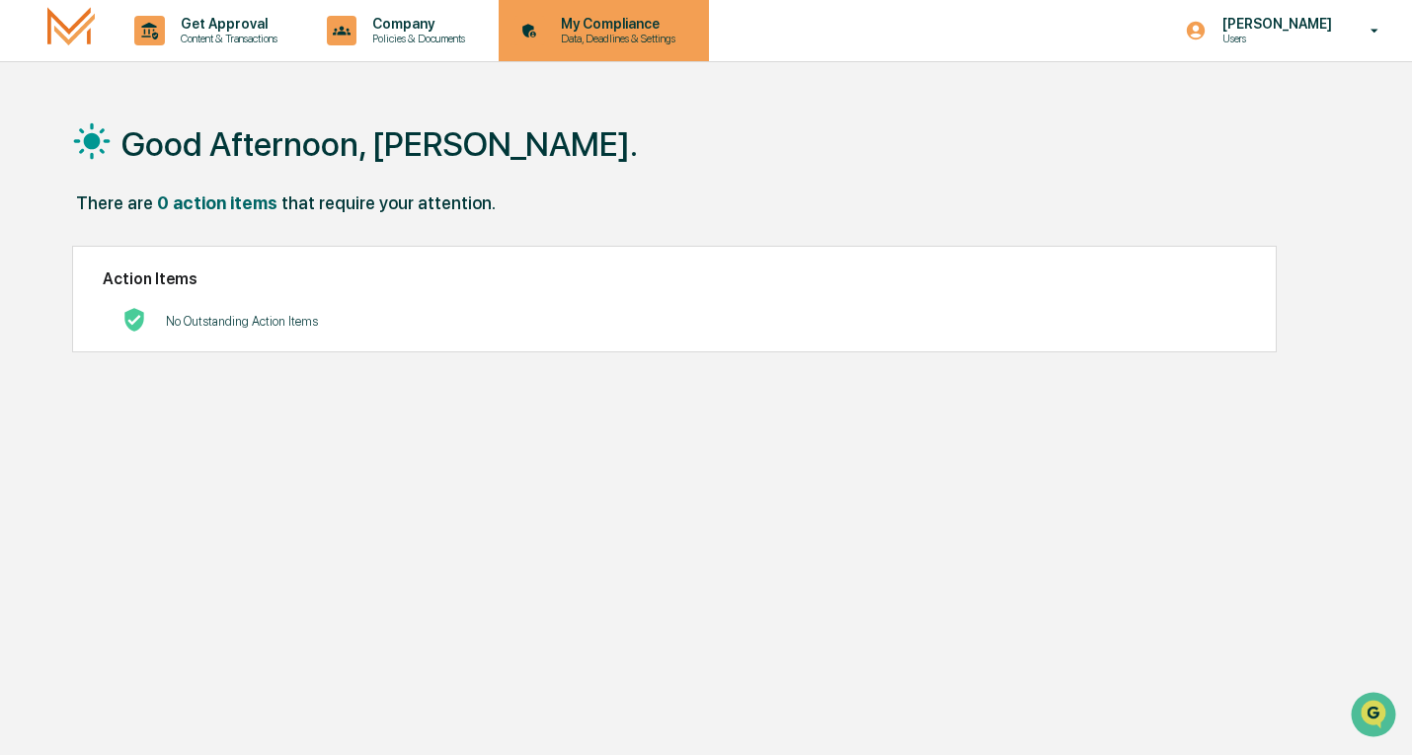
click at [603, 22] on p "My Compliance" at bounding box center [615, 24] width 140 height 16
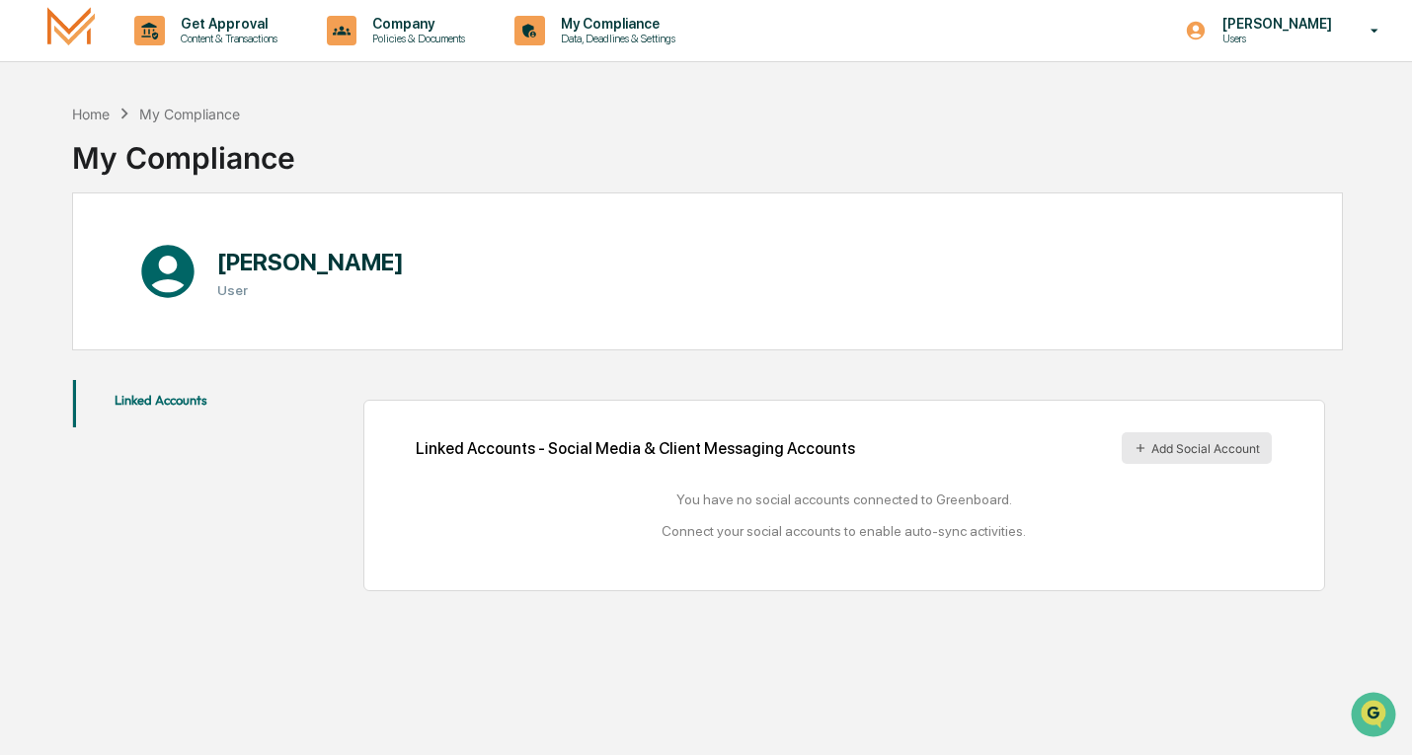
click at [1016, 441] on button "Add Social Account" at bounding box center [1197, 449] width 150 height 32
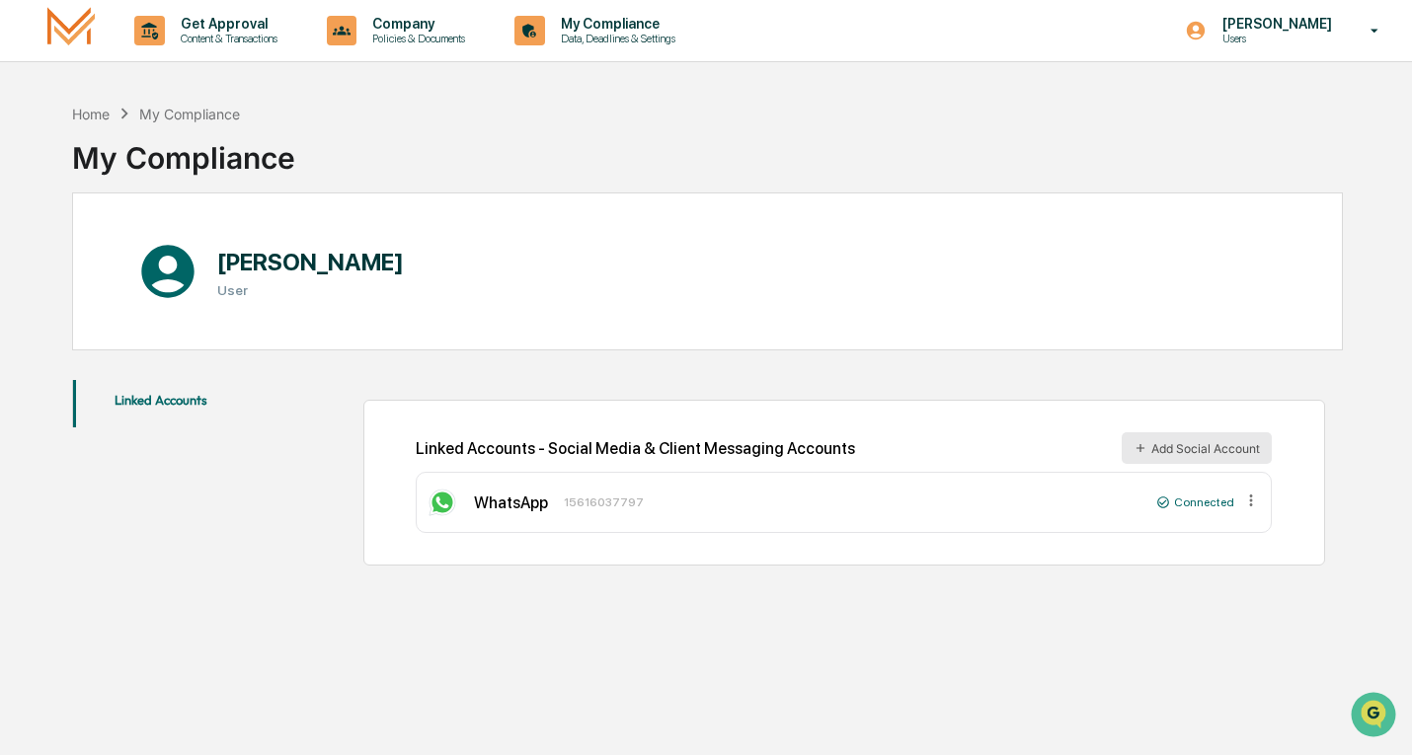
click at [1016, 443] on button "Add Social Account" at bounding box center [1197, 449] width 150 height 32
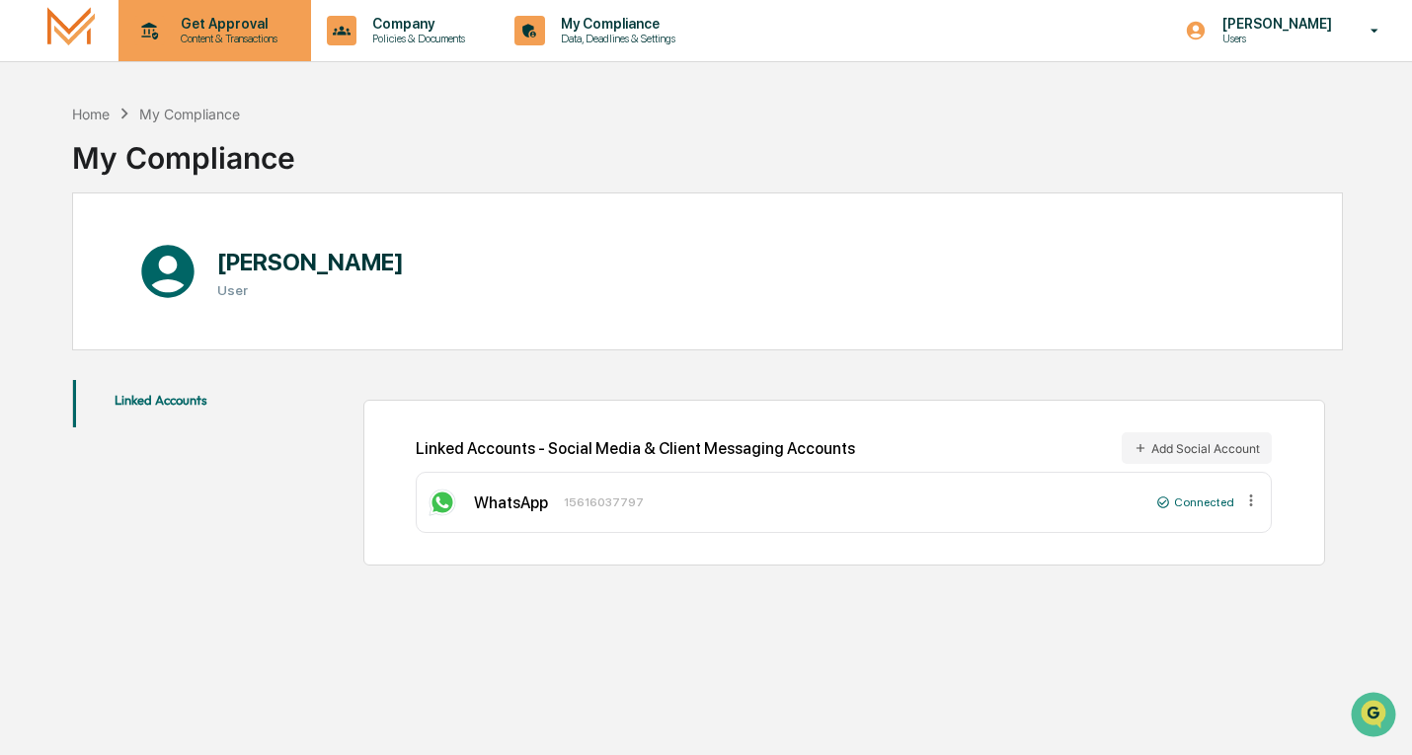
click at [233, 38] on p "Content & Transactions" at bounding box center [226, 39] width 122 height 14
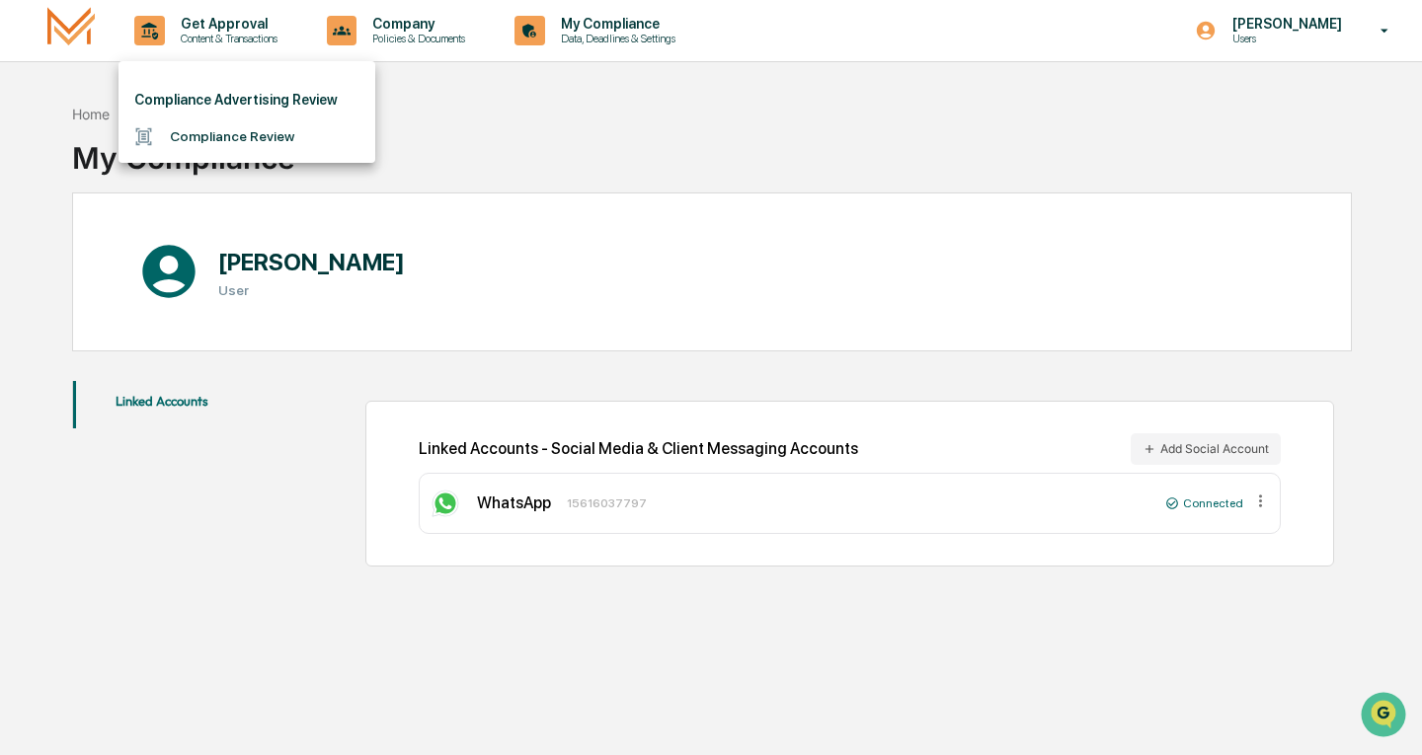
click at [509, 152] on div at bounding box center [711, 377] width 1422 height 755
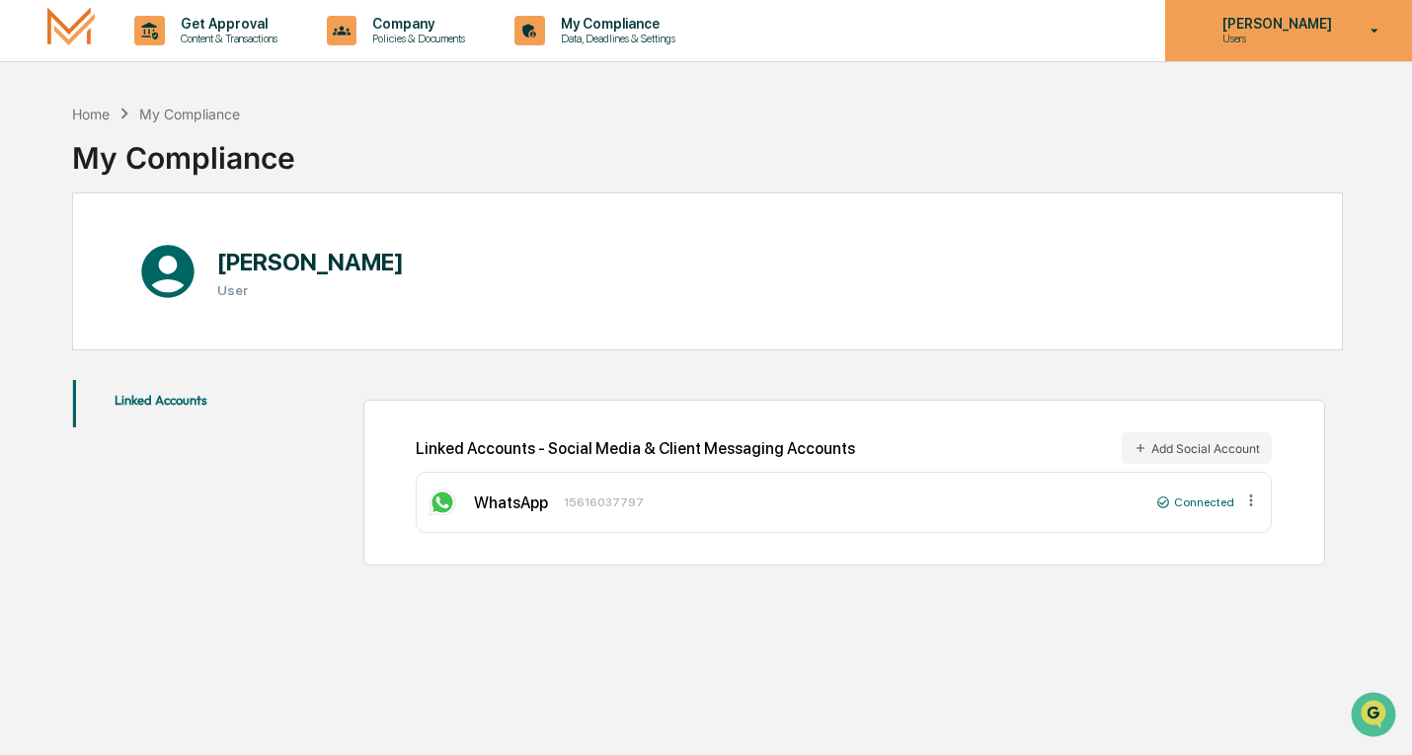
click at [1016, 45] on div "[PERSON_NAME] Users" at bounding box center [1288, 30] width 247 height 61
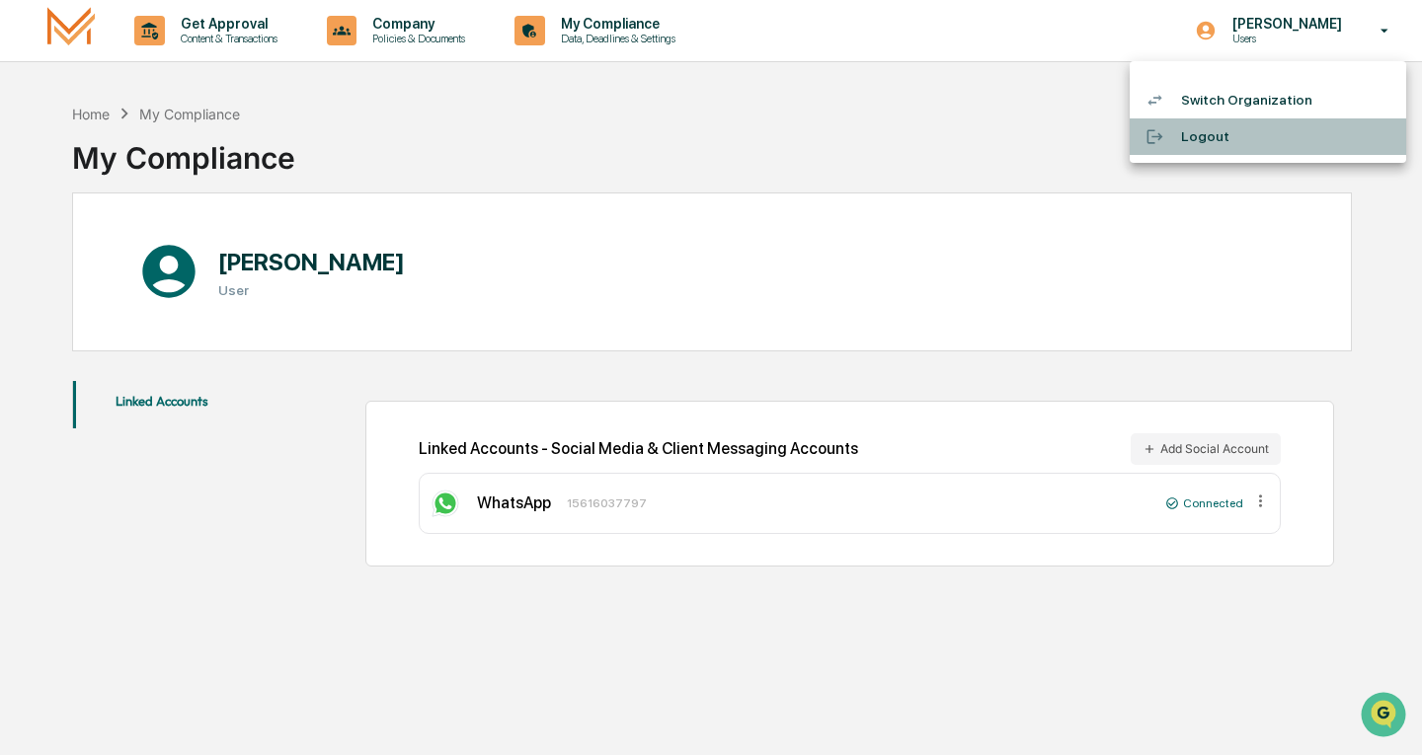
click at [1016, 141] on li "Logout" at bounding box center [1268, 137] width 277 height 37
